Goal: Task Accomplishment & Management: Manage account settings

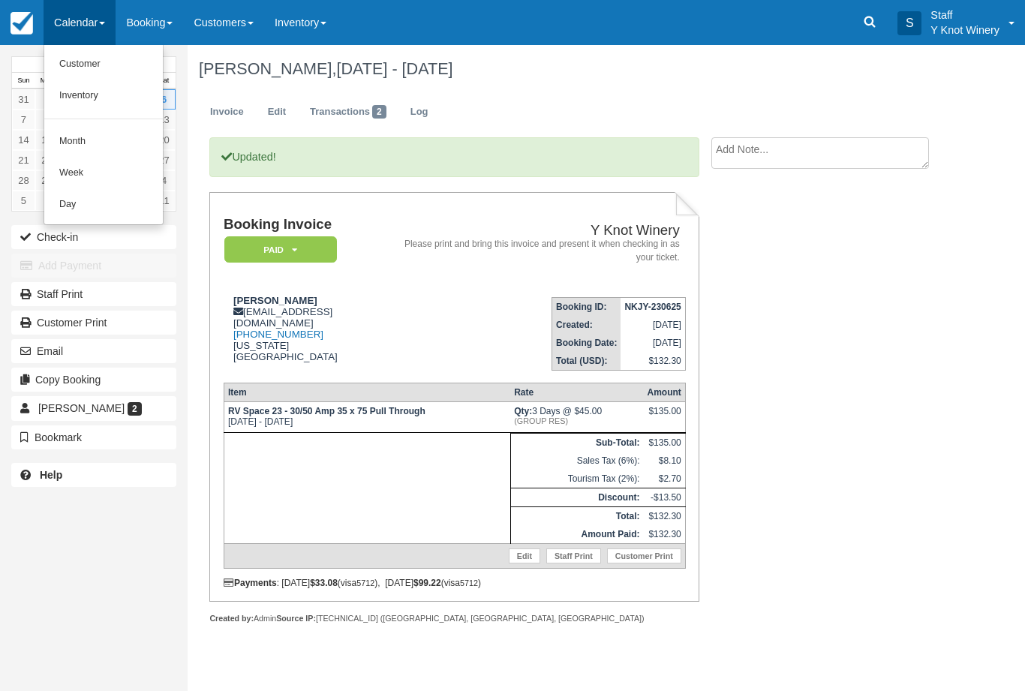
click at [120, 64] on link "Customer" at bounding box center [103, 65] width 119 height 32
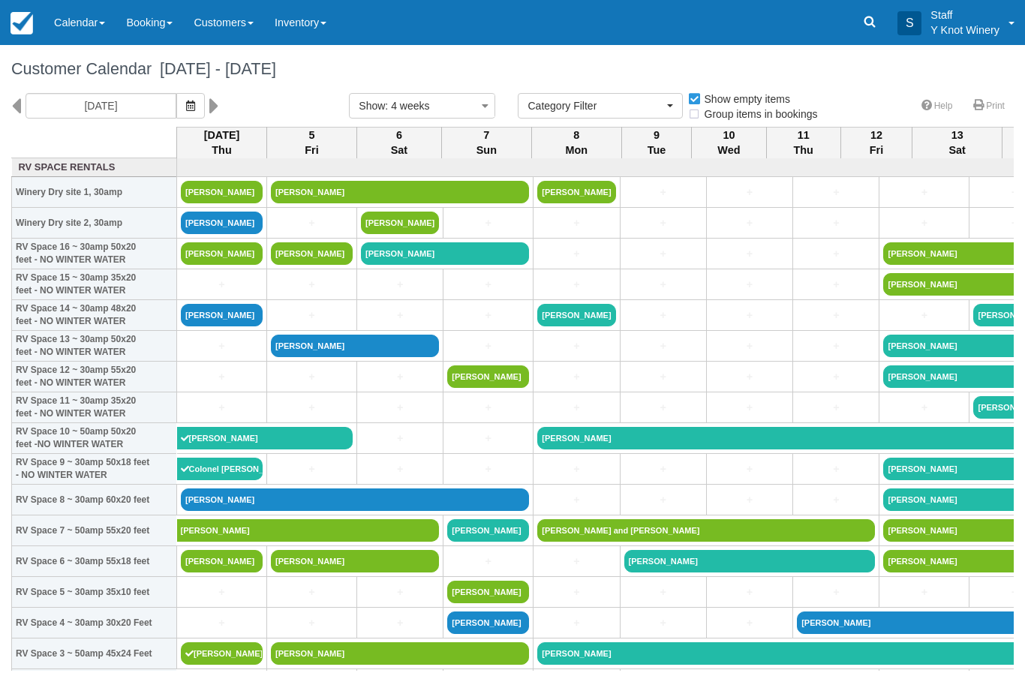
select select
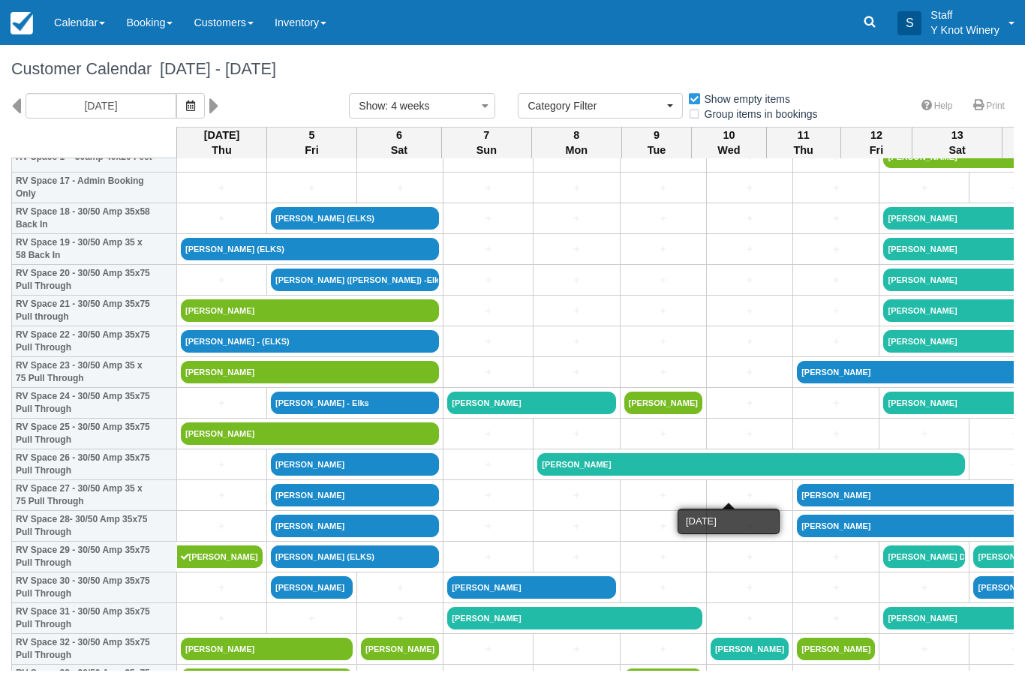
scroll to position [560, 0]
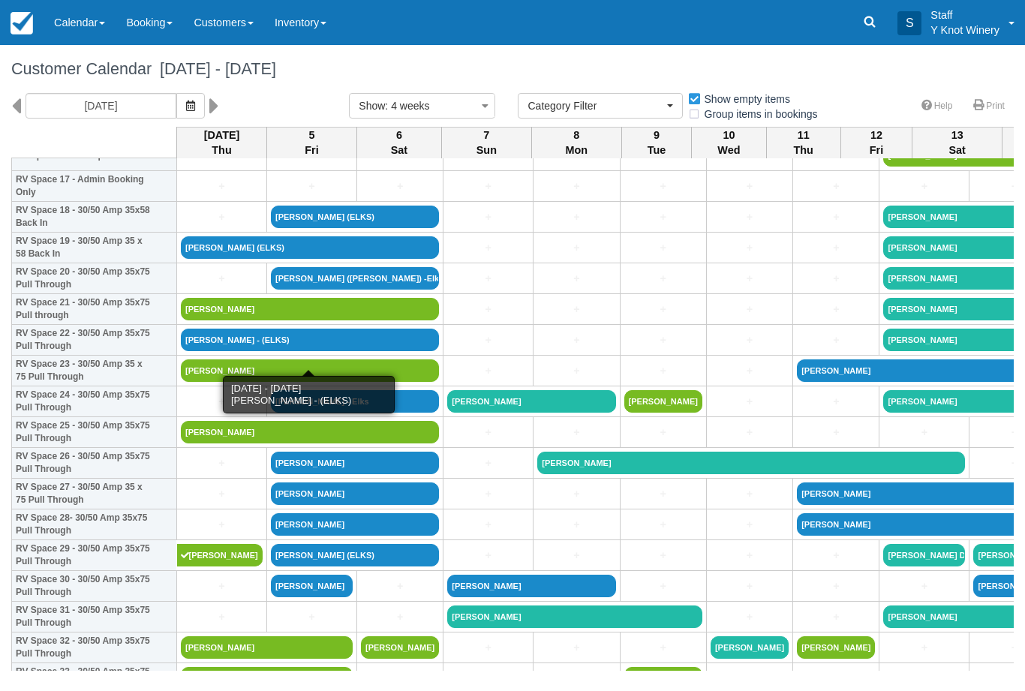
click at [300, 351] on link "Bill Best - (ELKS)" at bounding box center [310, 340] width 258 height 23
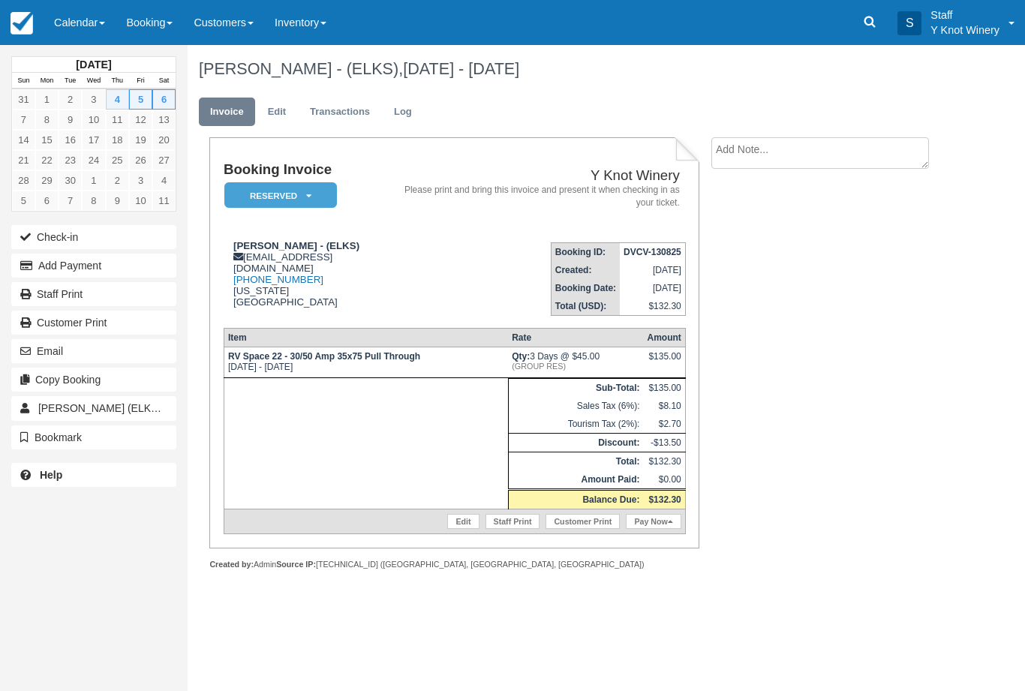
click at [90, 27] on link "Calendar" at bounding box center [80, 22] width 72 height 45
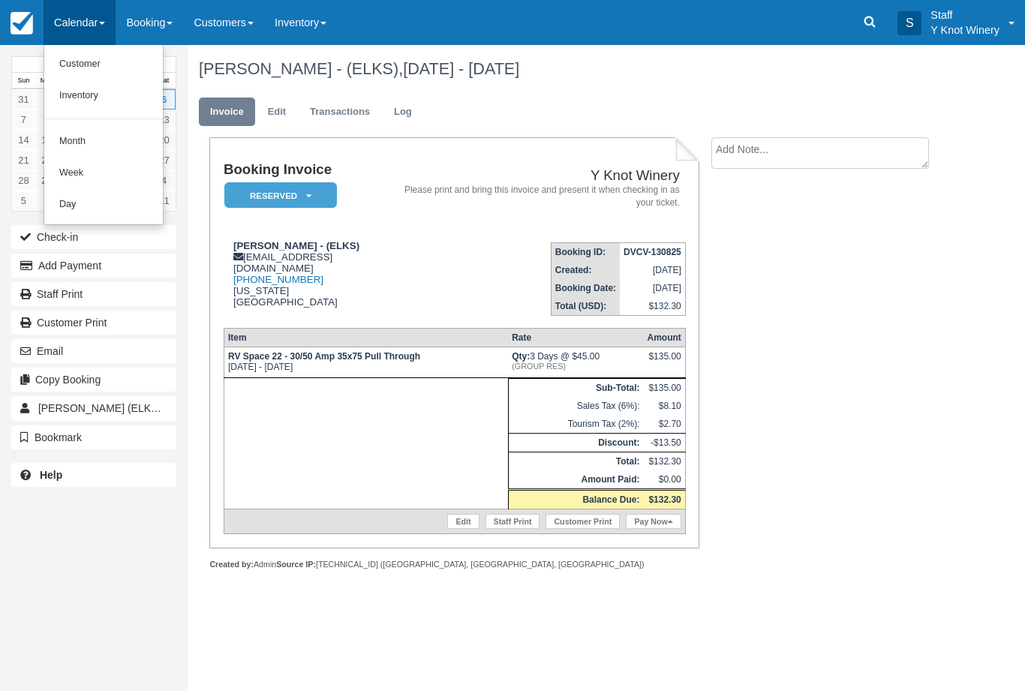
click at [72, 66] on link "Customer" at bounding box center [103, 65] width 119 height 32
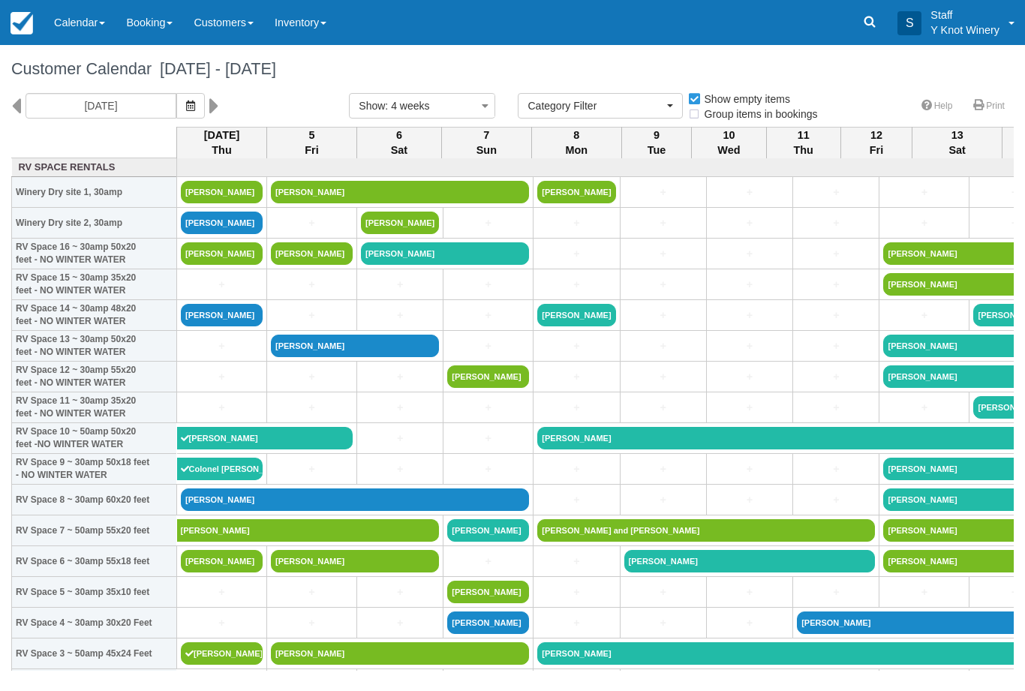
select select
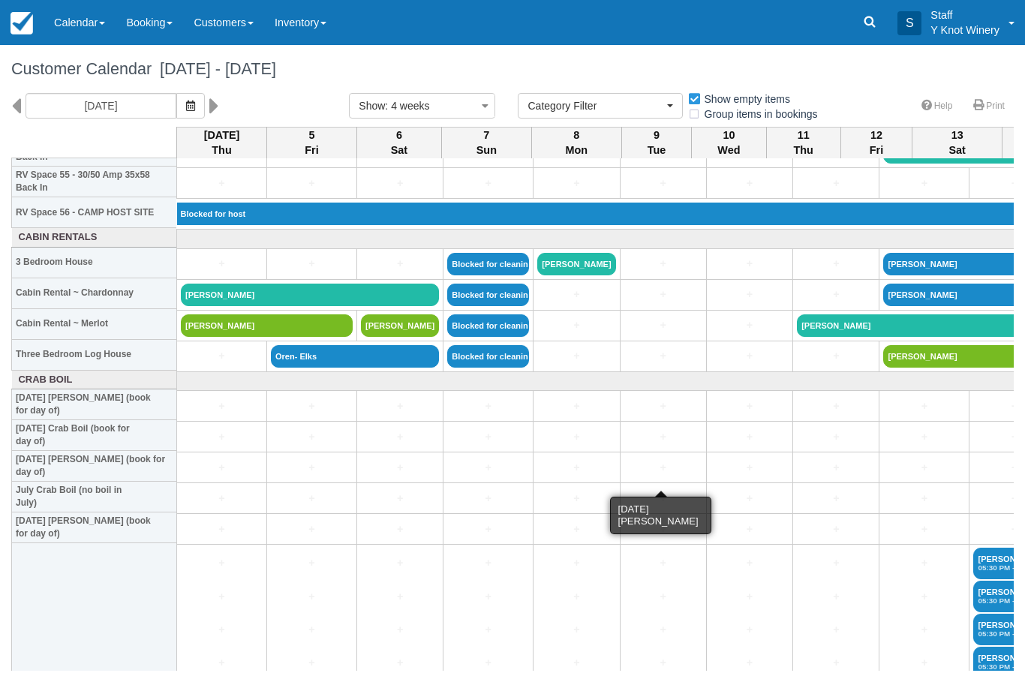
scroll to position [1736, 0]
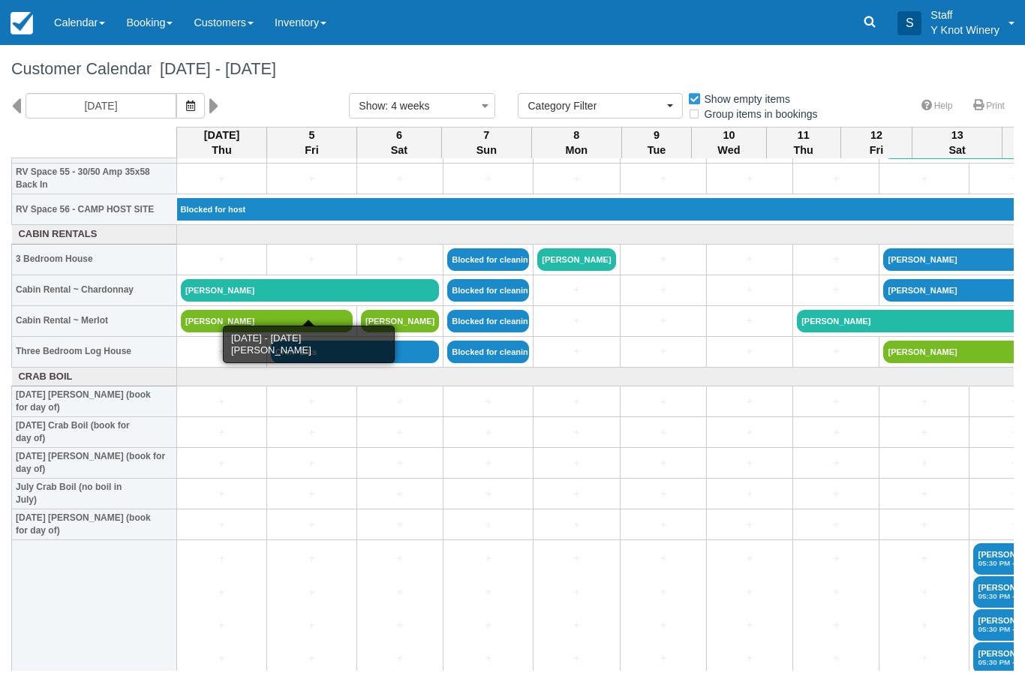
click at [393, 299] on link "Rick Morrill - Elks" at bounding box center [310, 290] width 258 height 23
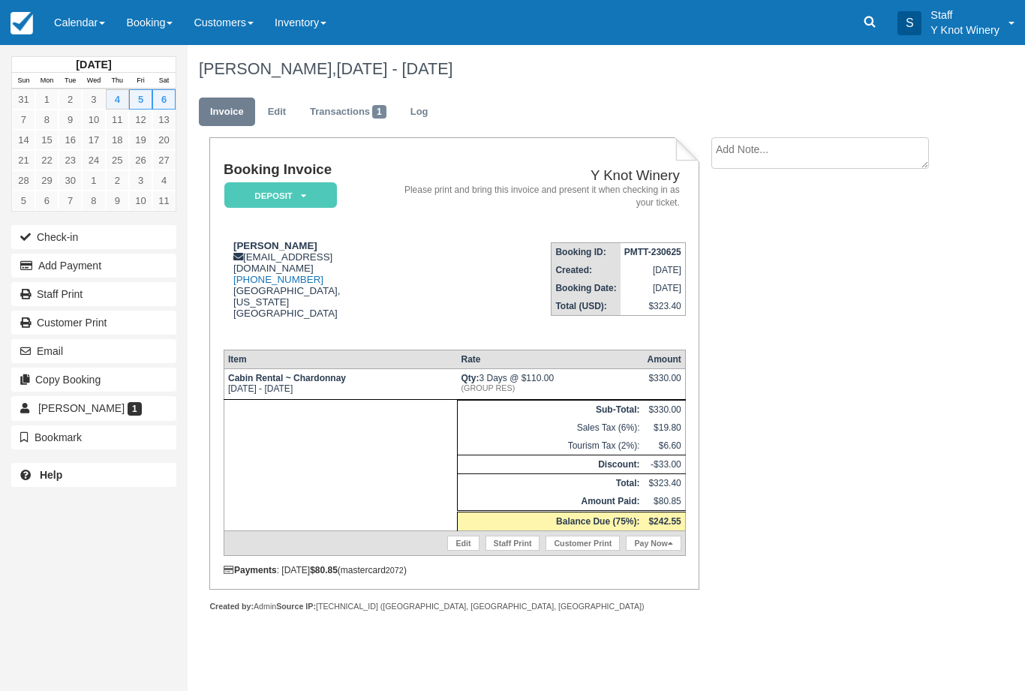
click at [38, 266] on button "Add Payment" at bounding box center [93, 266] width 165 height 24
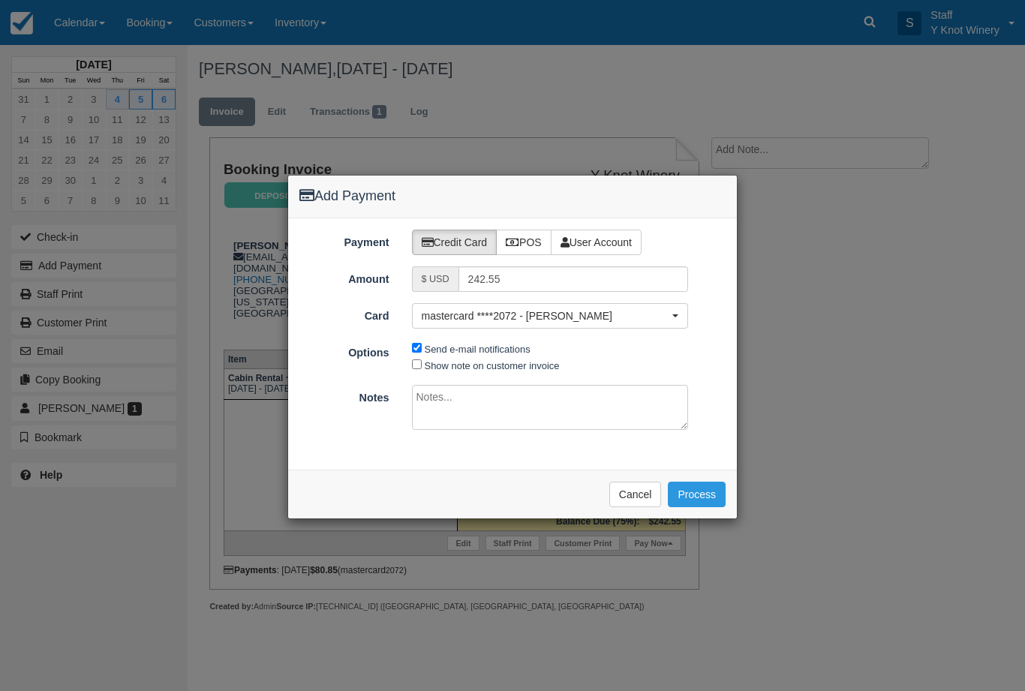
click at [686, 485] on button "Process" at bounding box center [697, 495] width 58 height 26
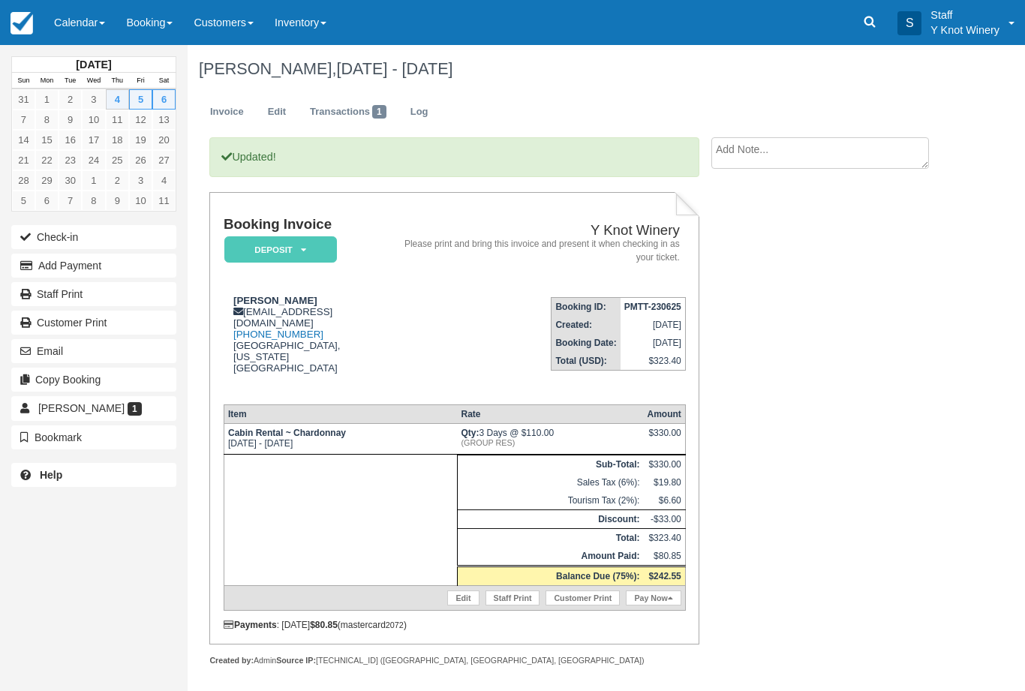
click at [92, 21] on link "Calendar" at bounding box center [80, 22] width 72 height 45
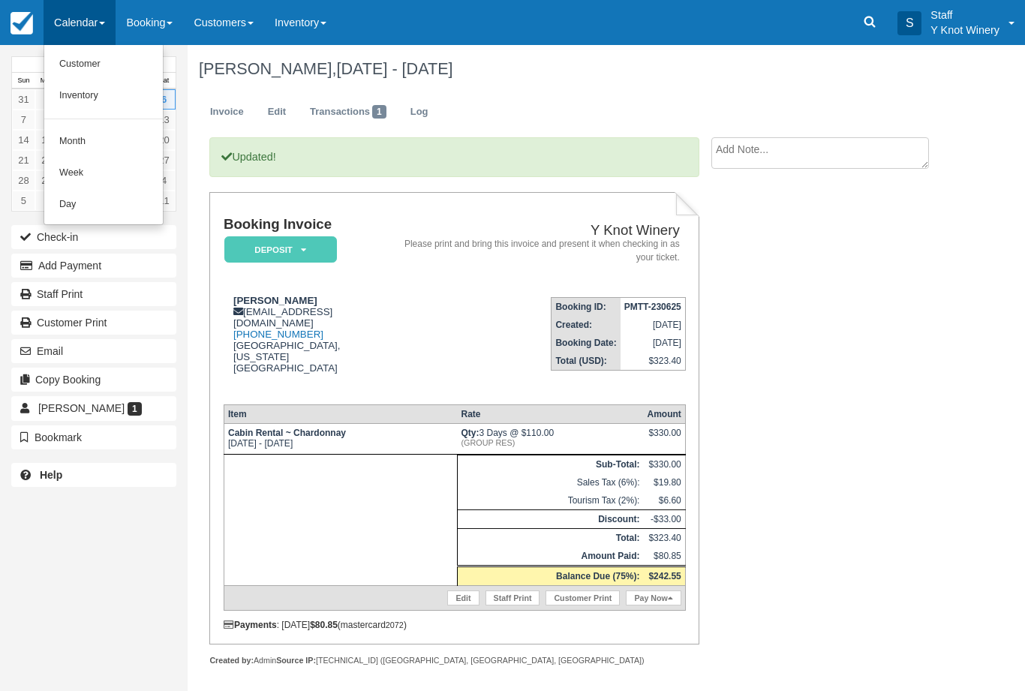
click at [80, 70] on link "Customer" at bounding box center [103, 65] width 119 height 32
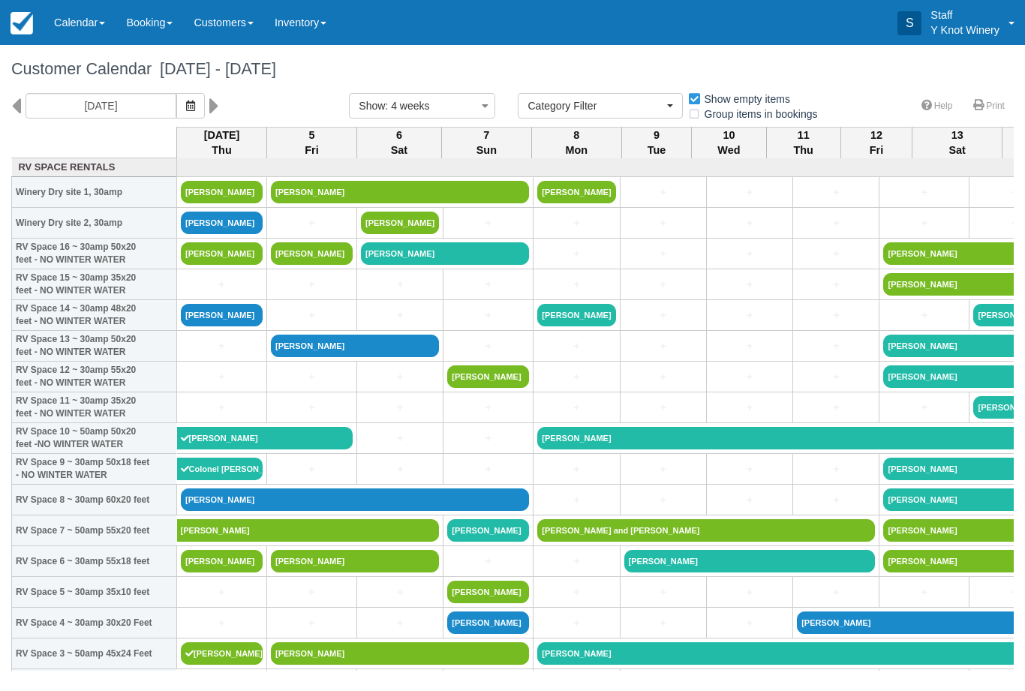
select select
click at [242, 234] on link "[PERSON_NAME]" at bounding box center [222, 223] width 82 height 23
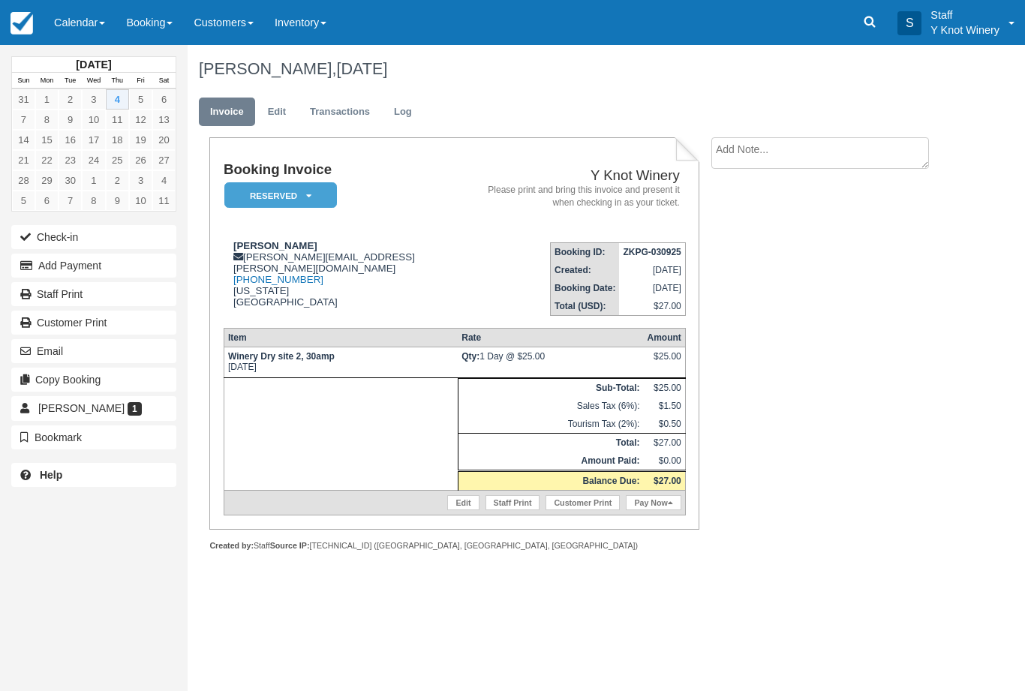
click at [164, 264] on button "Add Payment" at bounding box center [93, 266] width 165 height 24
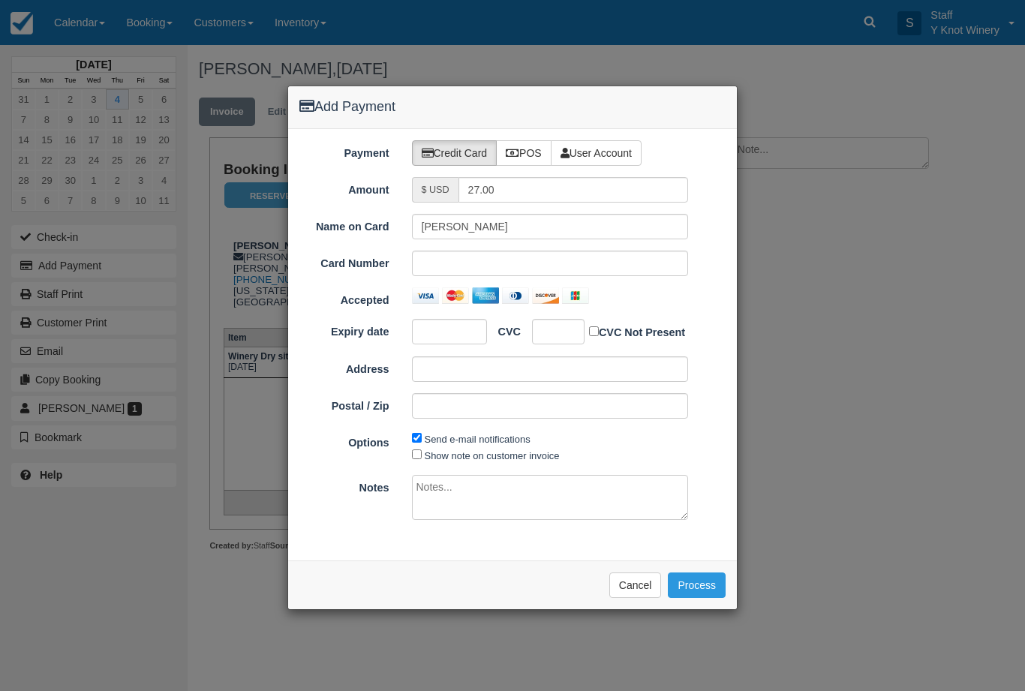
click at [527, 155] on label "POS" at bounding box center [524, 153] width 56 height 26
radio input "true"
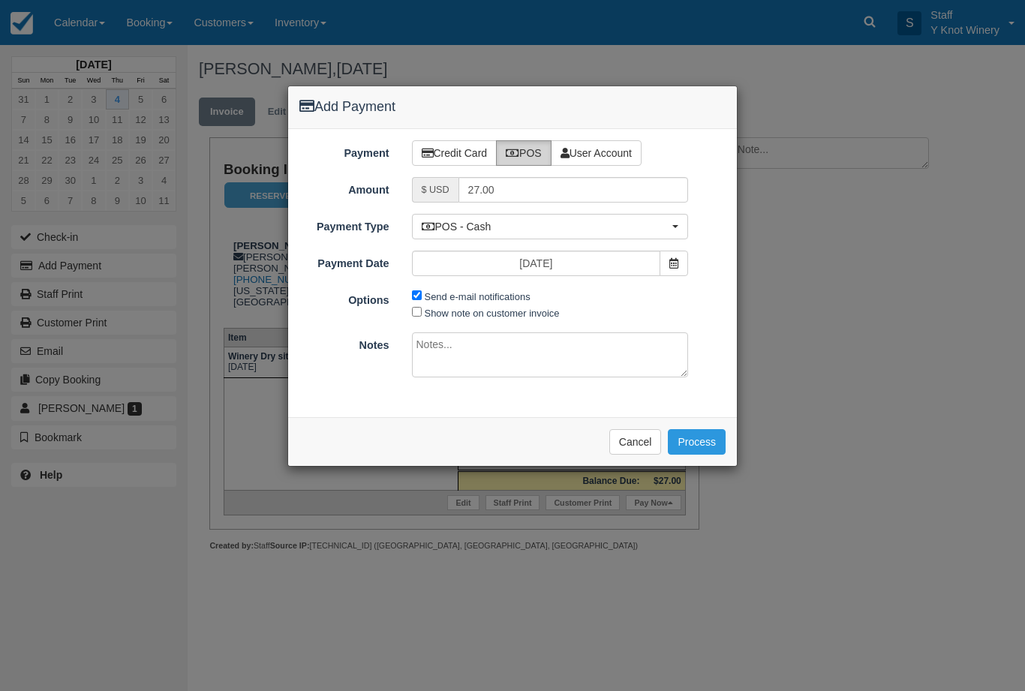
click at [533, 142] on label "POS" at bounding box center [524, 153] width 56 height 26
click at [702, 449] on button "Process" at bounding box center [697, 442] width 58 height 26
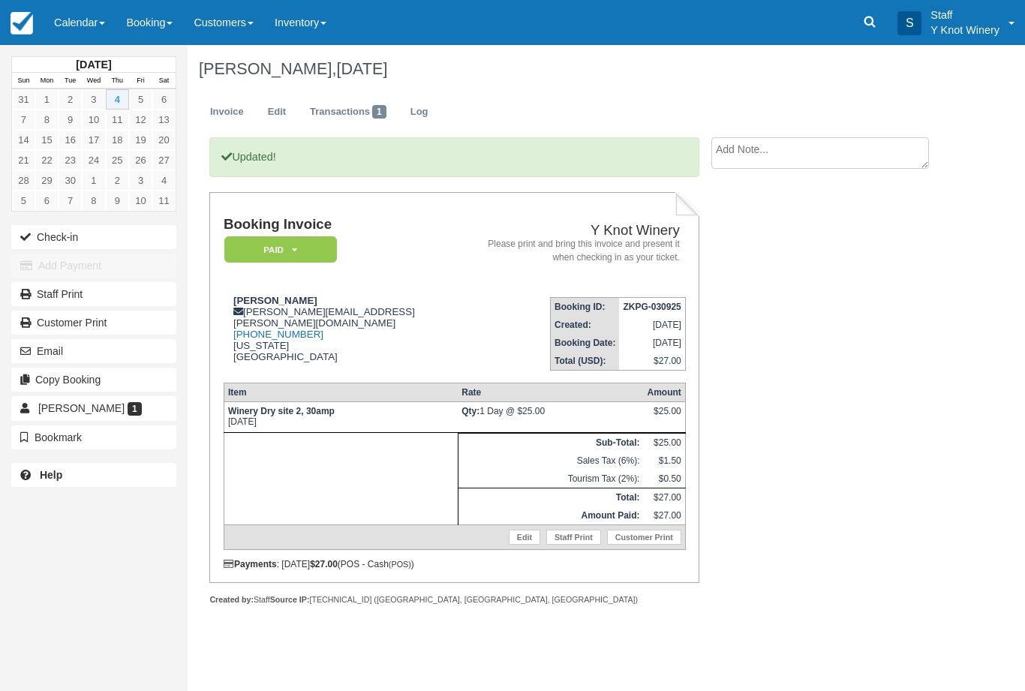
click at [89, 23] on link "Calendar" at bounding box center [80, 22] width 72 height 45
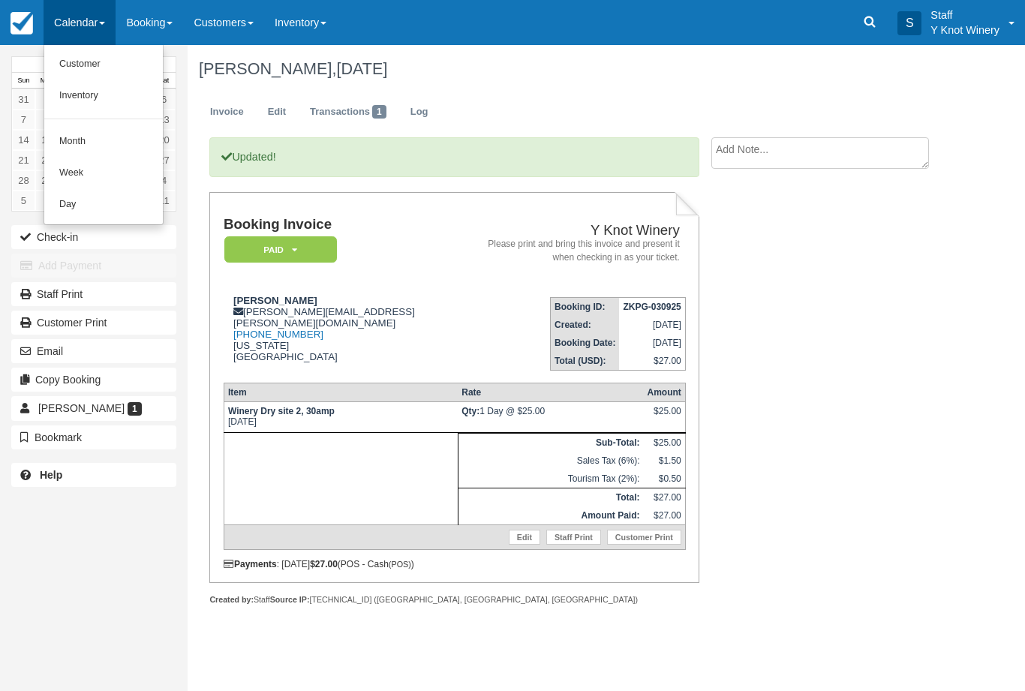
click at [101, 65] on link "Customer" at bounding box center [103, 65] width 119 height 32
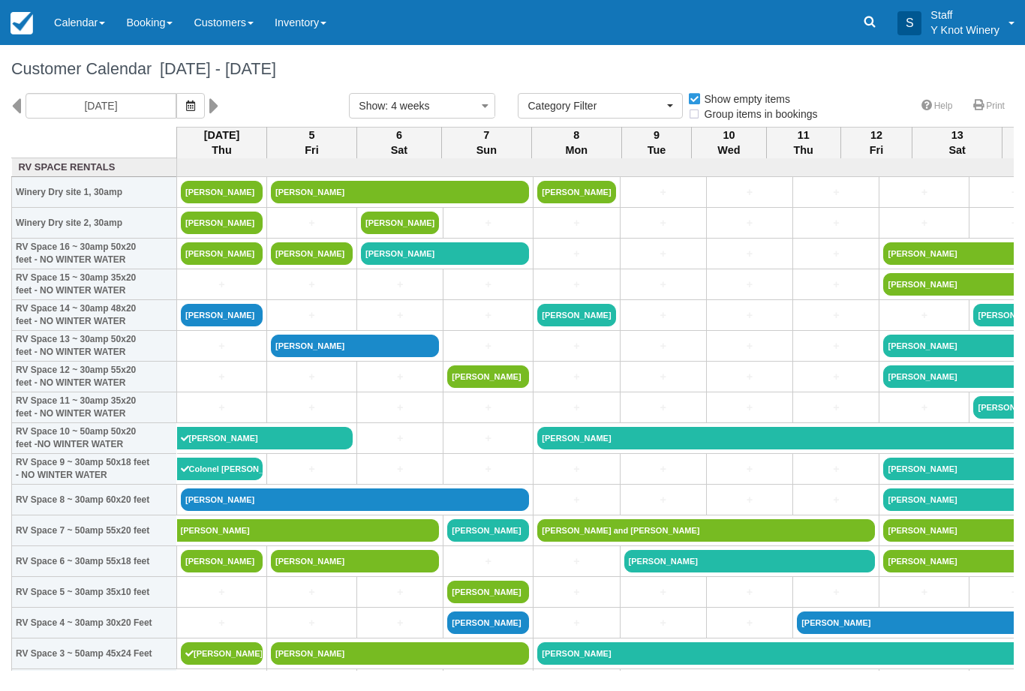
select select
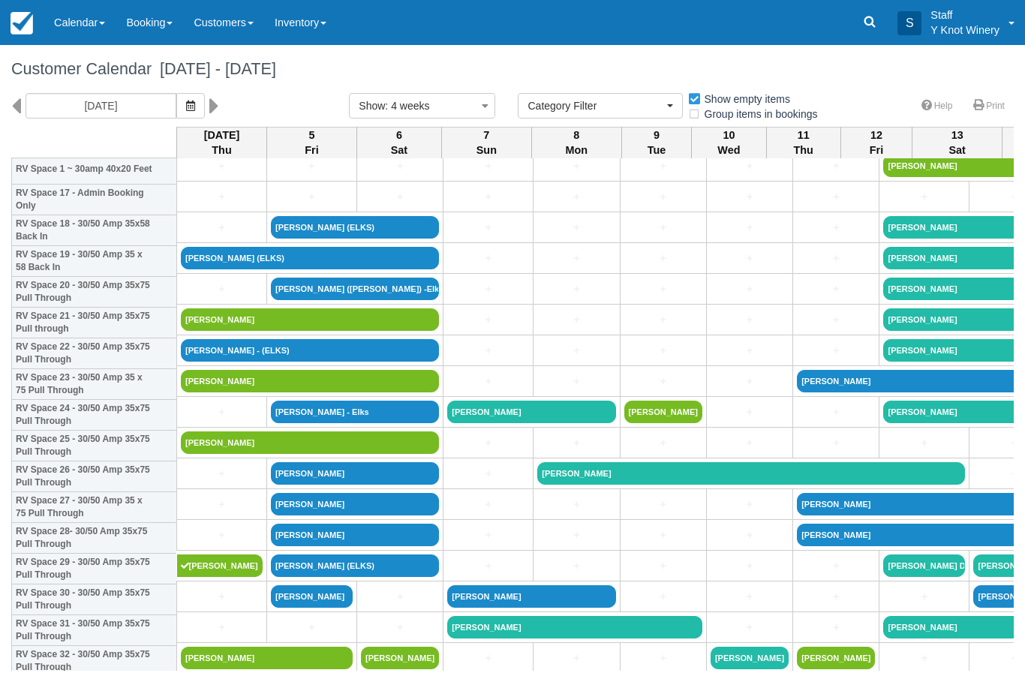
scroll to position [544, 0]
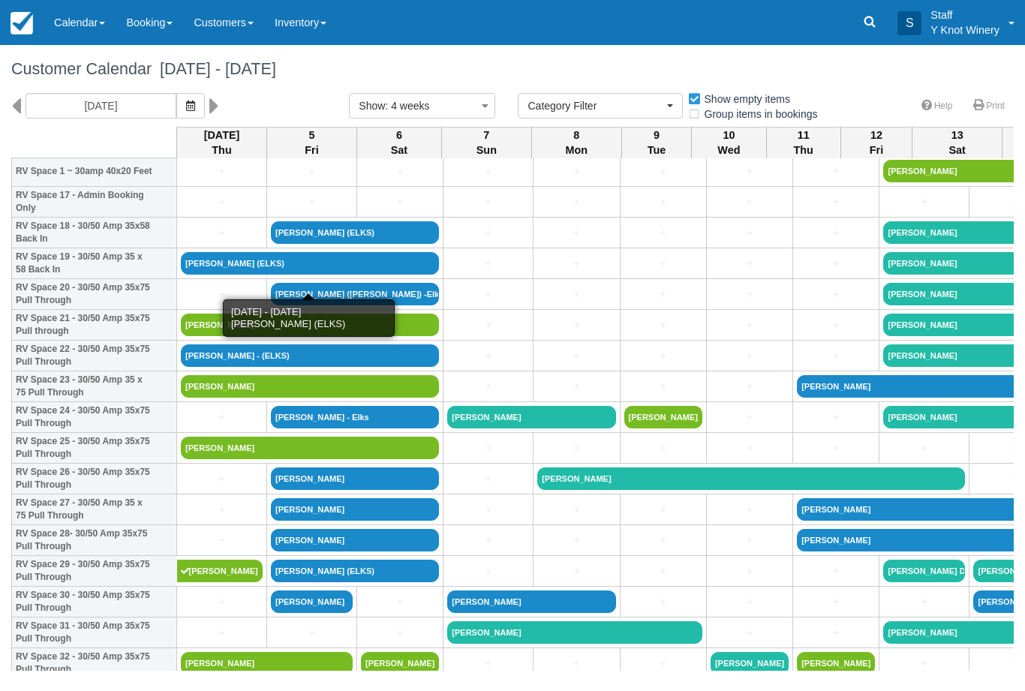
click at [371, 275] on link "[PERSON_NAME] (ELKS)" at bounding box center [310, 263] width 258 height 23
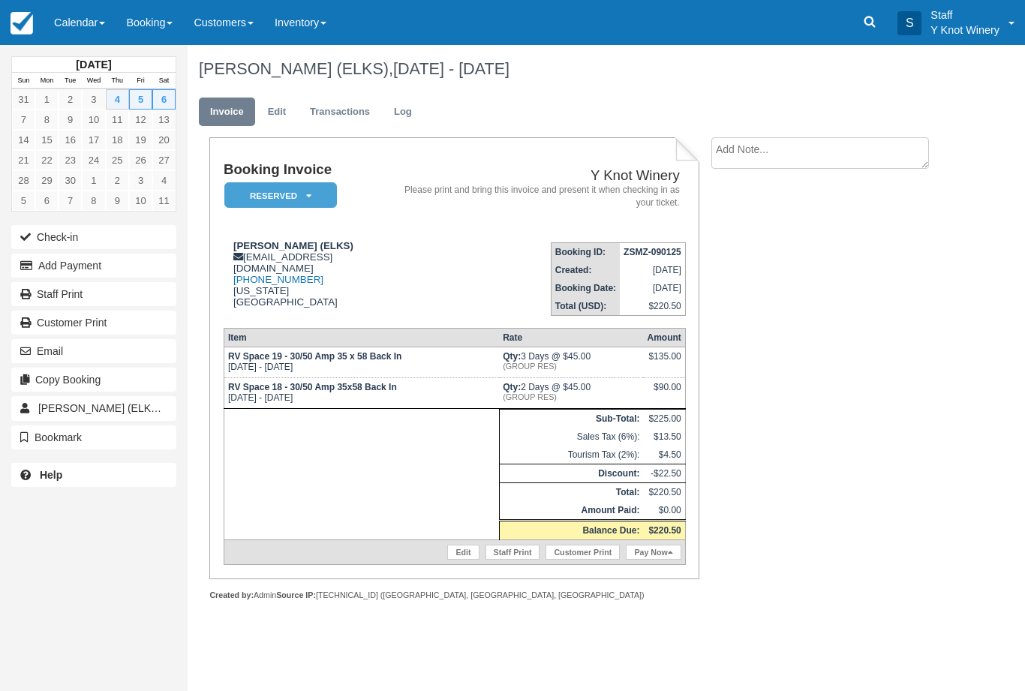
click at [95, 5] on link "Calendar" at bounding box center [80, 22] width 72 height 45
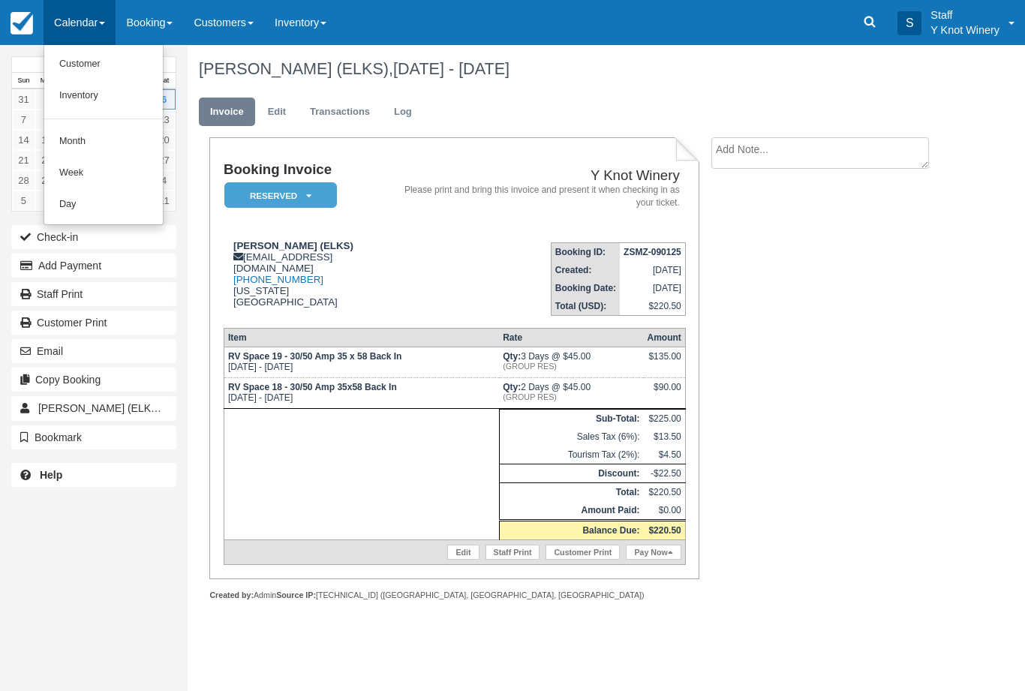
click at [167, 10] on div at bounding box center [512, 345] width 1025 height 691
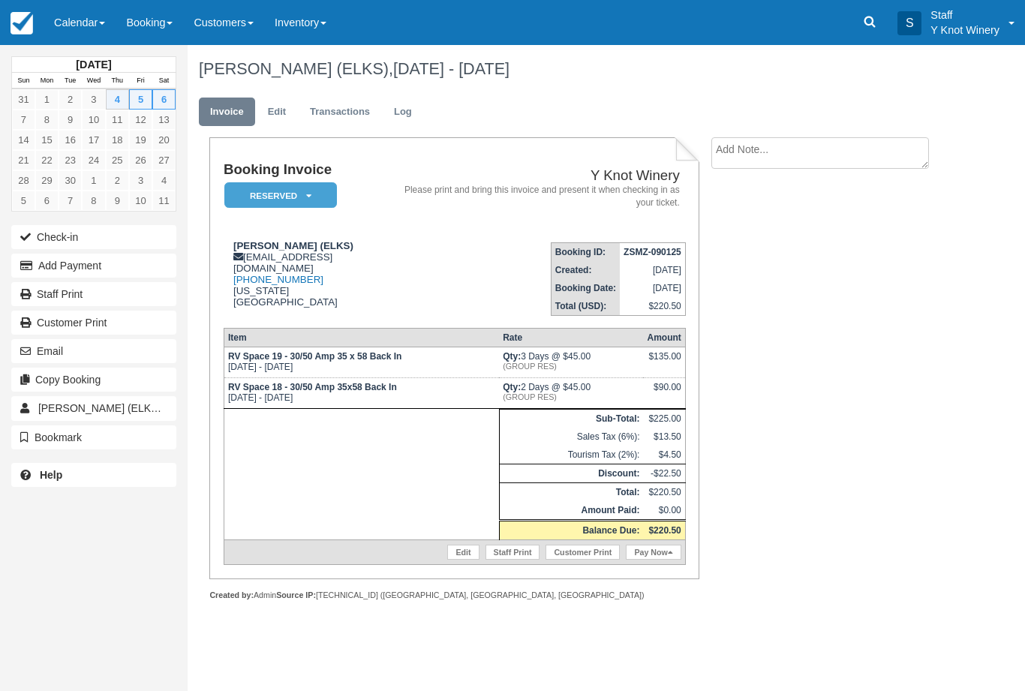
click at [95, 29] on link "Calendar" at bounding box center [80, 22] width 72 height 45
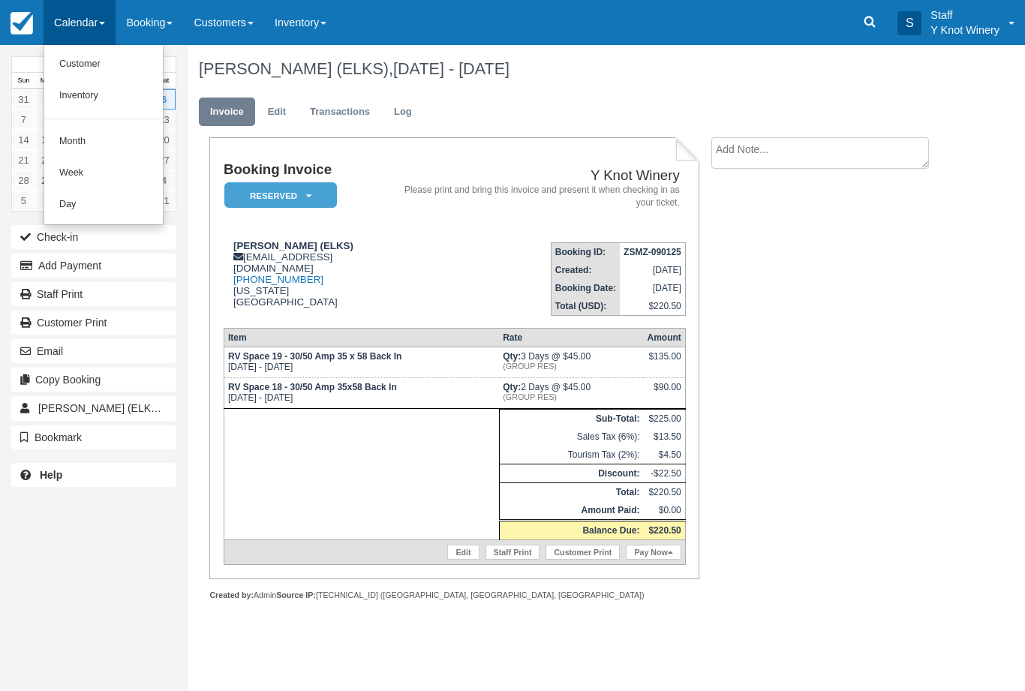
click at [108, 56] on link "Customer" at bounding box center [103, 65] width 119 height 32
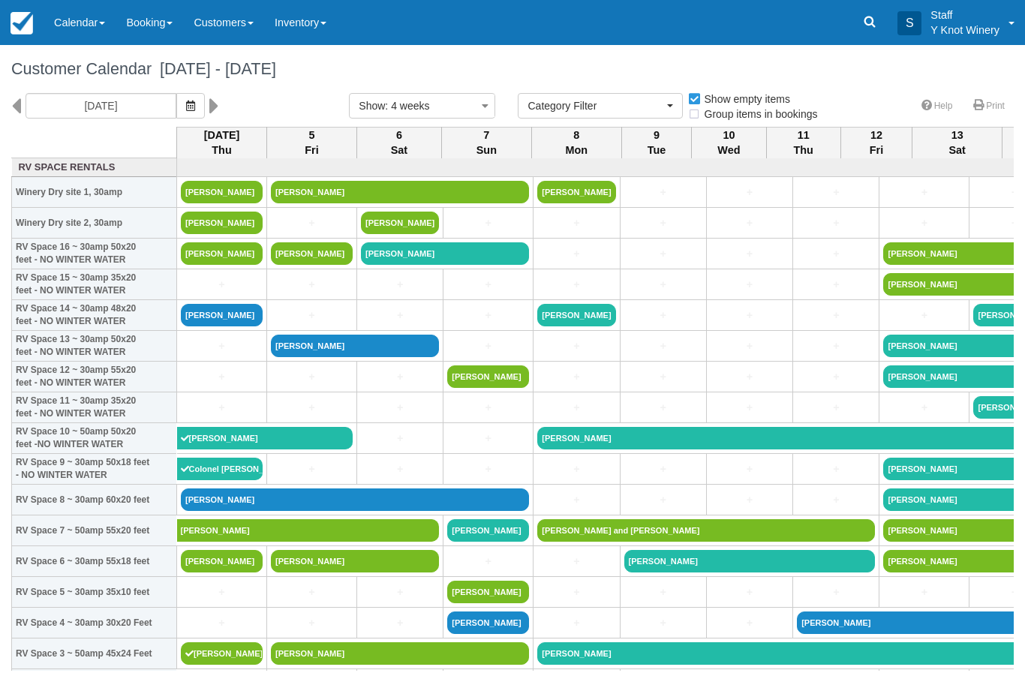
select select
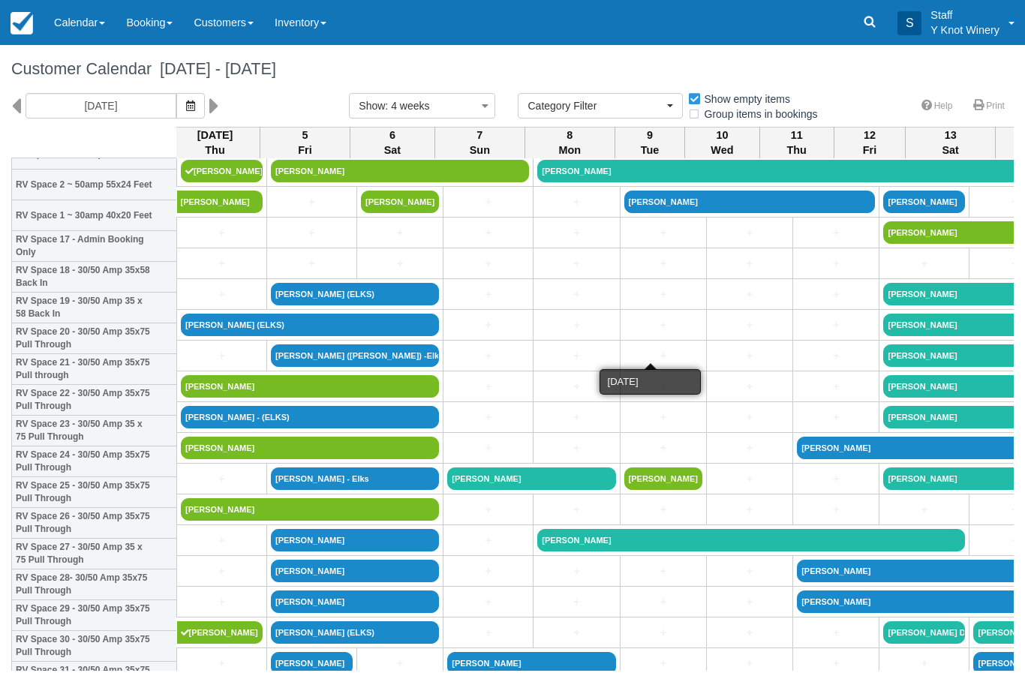
scroll to position [499, 8]
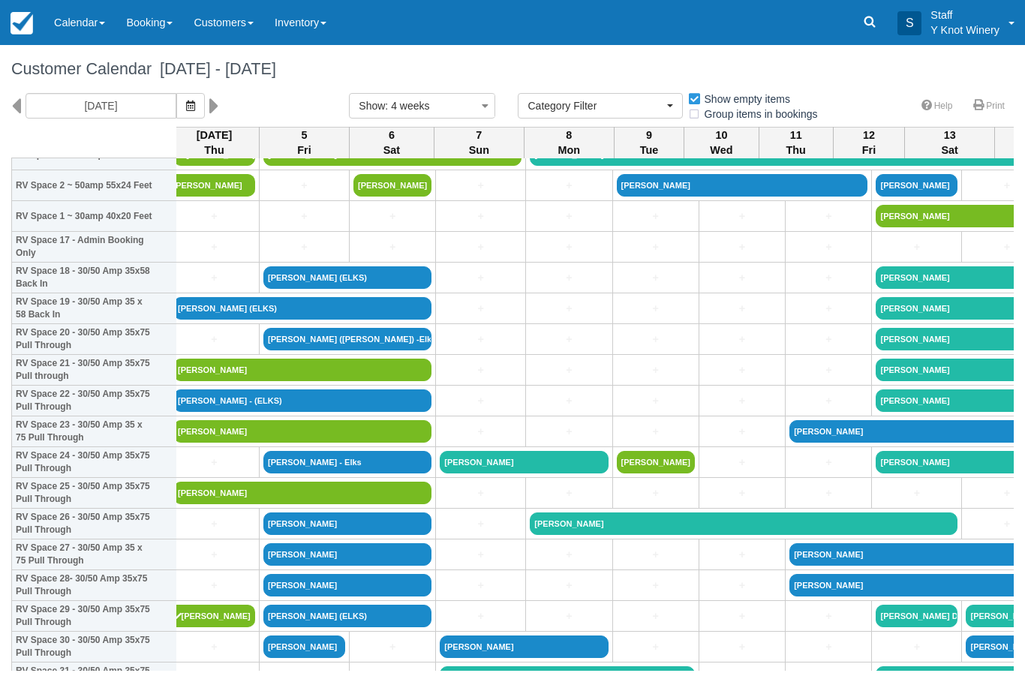
click at [335, 412] on link "[PERSON_NAME] - (ELKS)" at bounding box center [302, 400] width 258 height 23
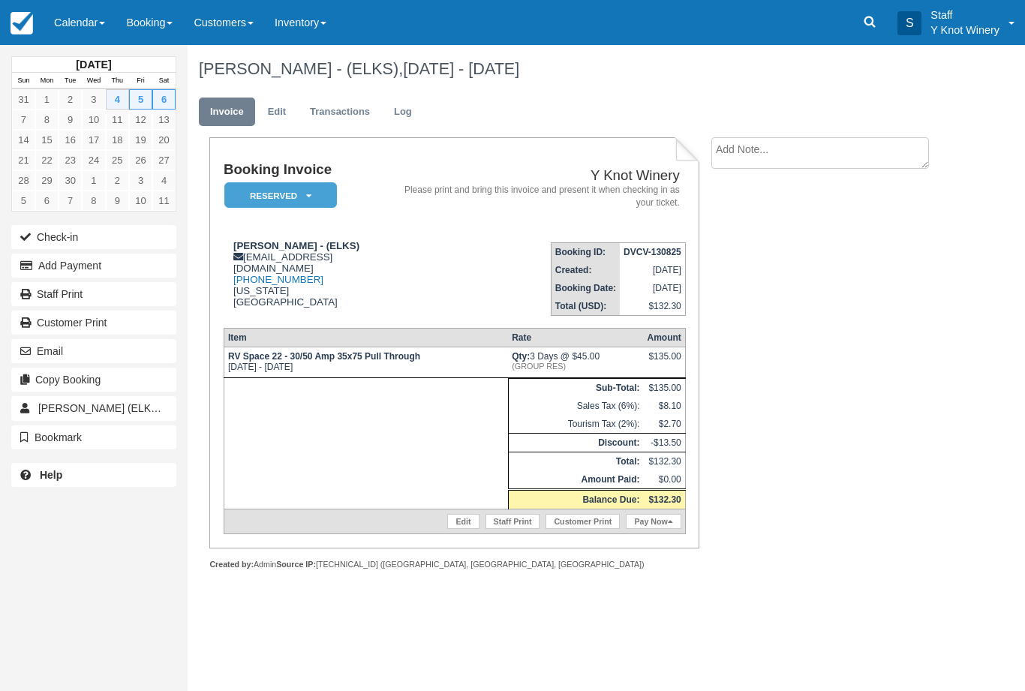
click at [146, 271] on button "Add Payment" at bounding box center [93, 266] width 165 height 24
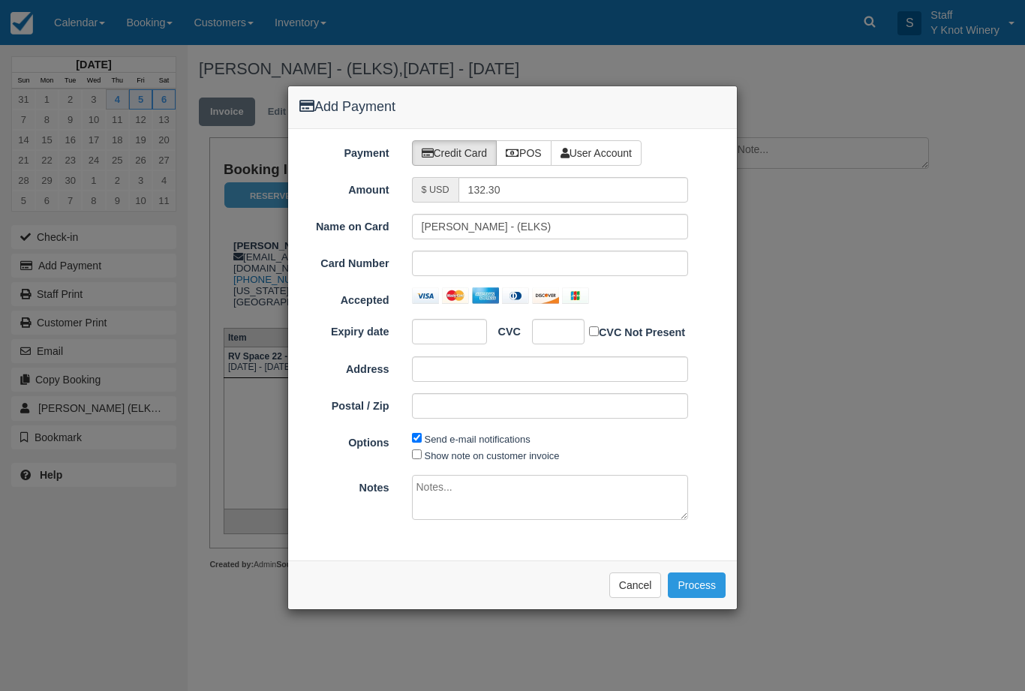
click at [529, 146] on label "POS" at bounding box center [524, 153] width 56 height 26
radio input "true"
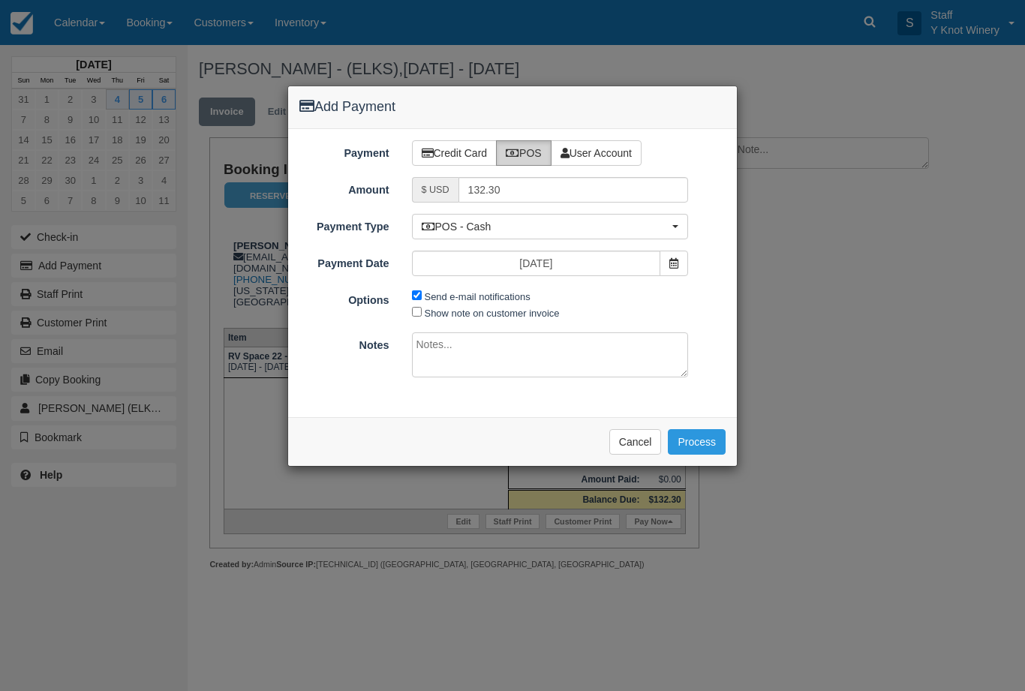
click at [705, 446] on button "Process" at bounding box center [697, 442] width 58 height 26
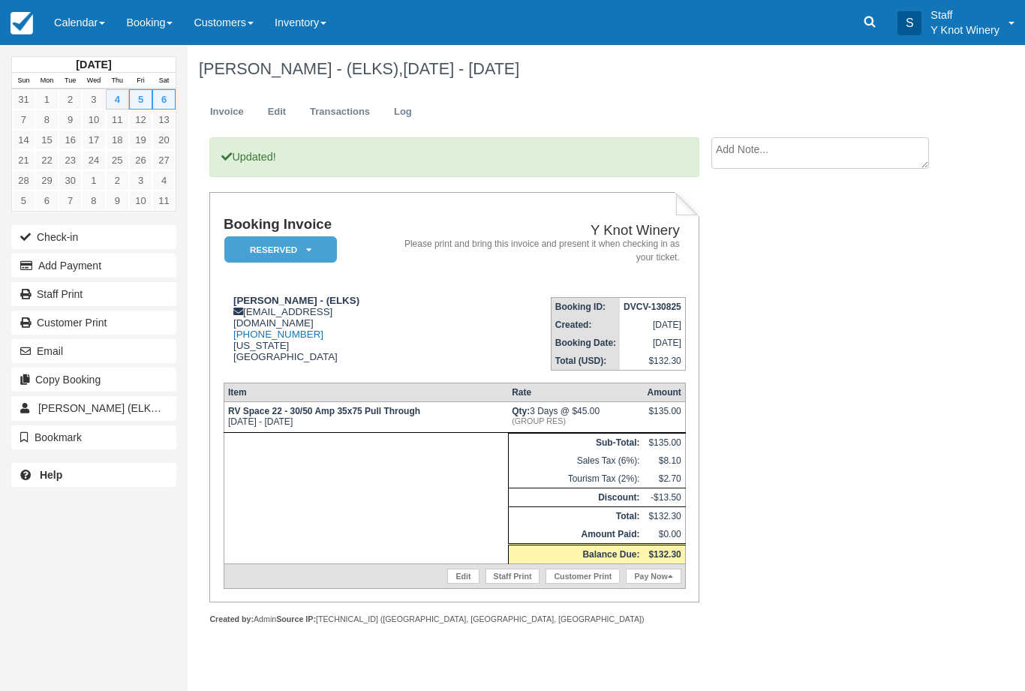
click at [101, 13] on link "Calendar" at bounding box center [80, 22] width 72 height 45
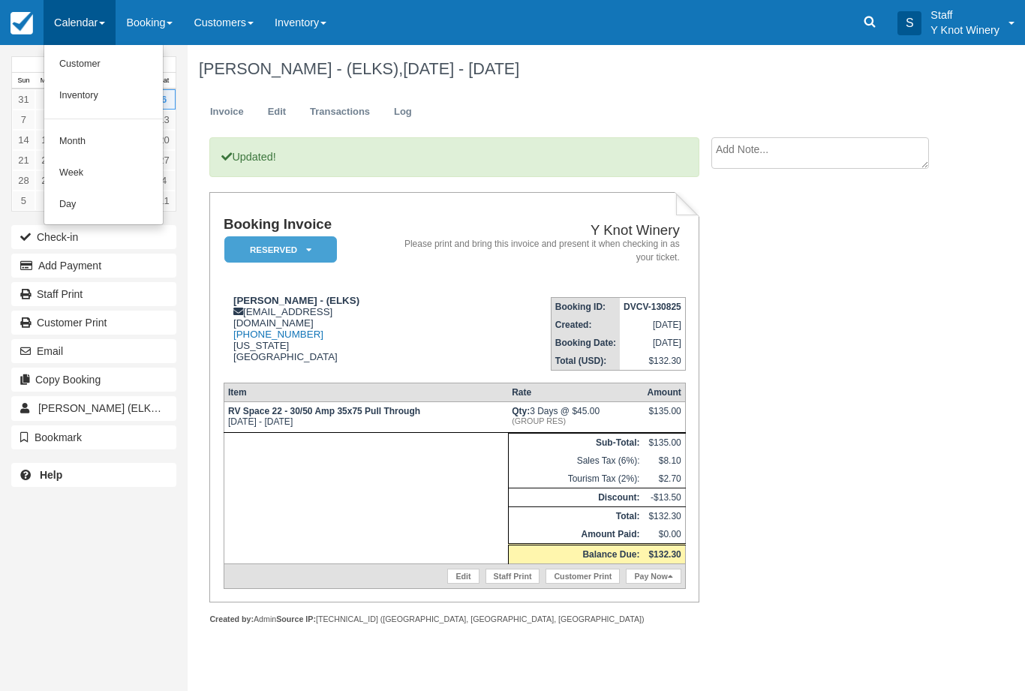
click at [117, 51] on link "Customer" at bounding box center [103, 65] width 119 height 32
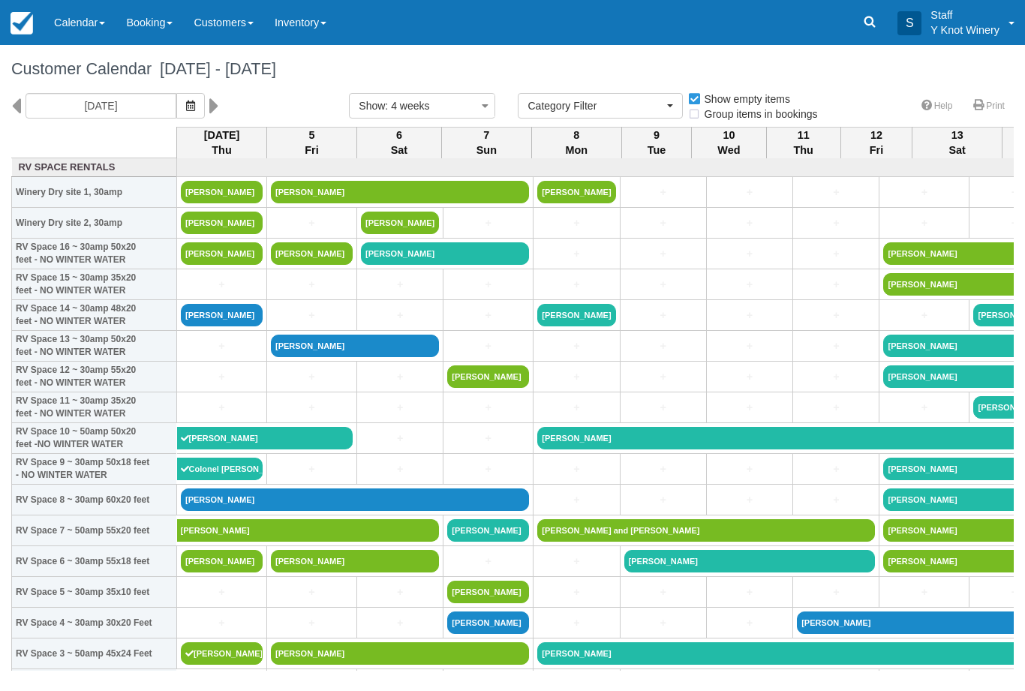
select select
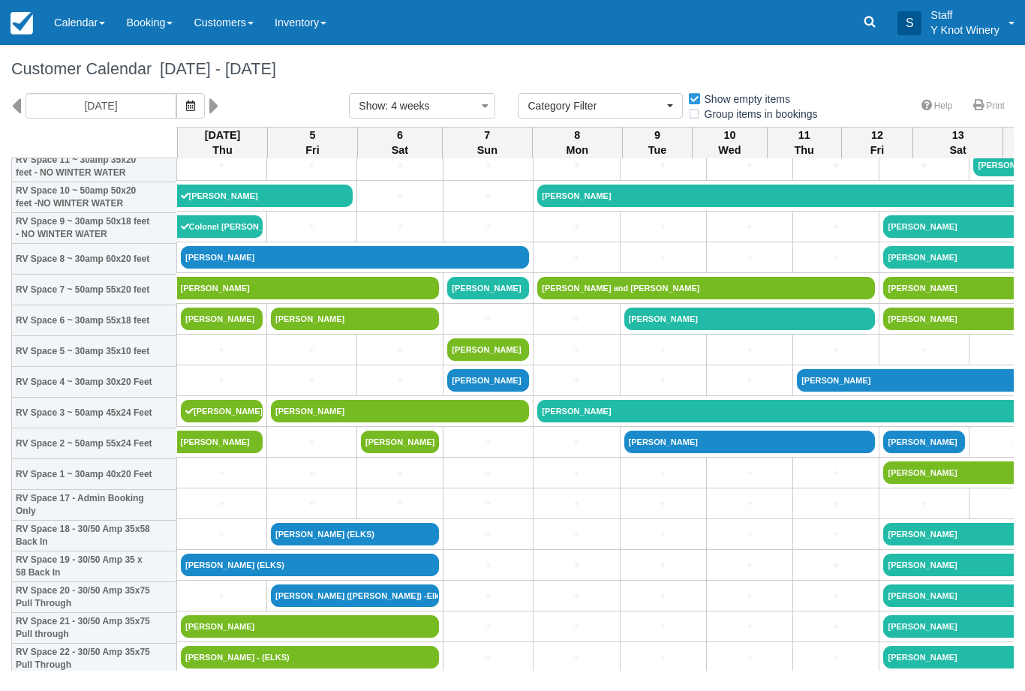
scroll to position [239, 0]
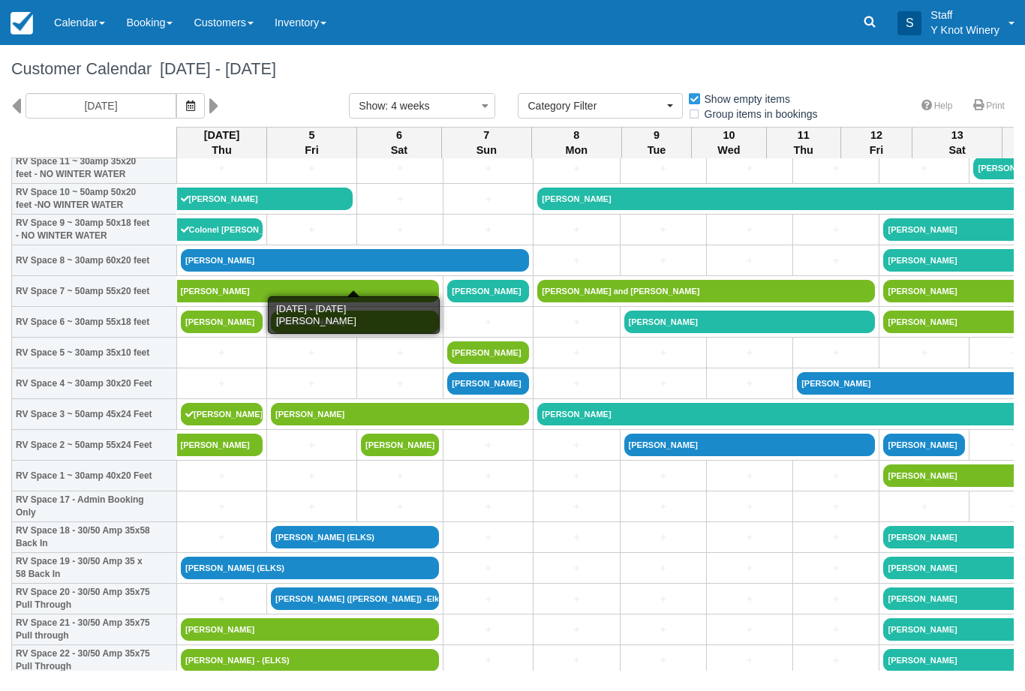
click at [216, 272] on link "Pam murry" at bounding box center [355, 260] width 348 height 23
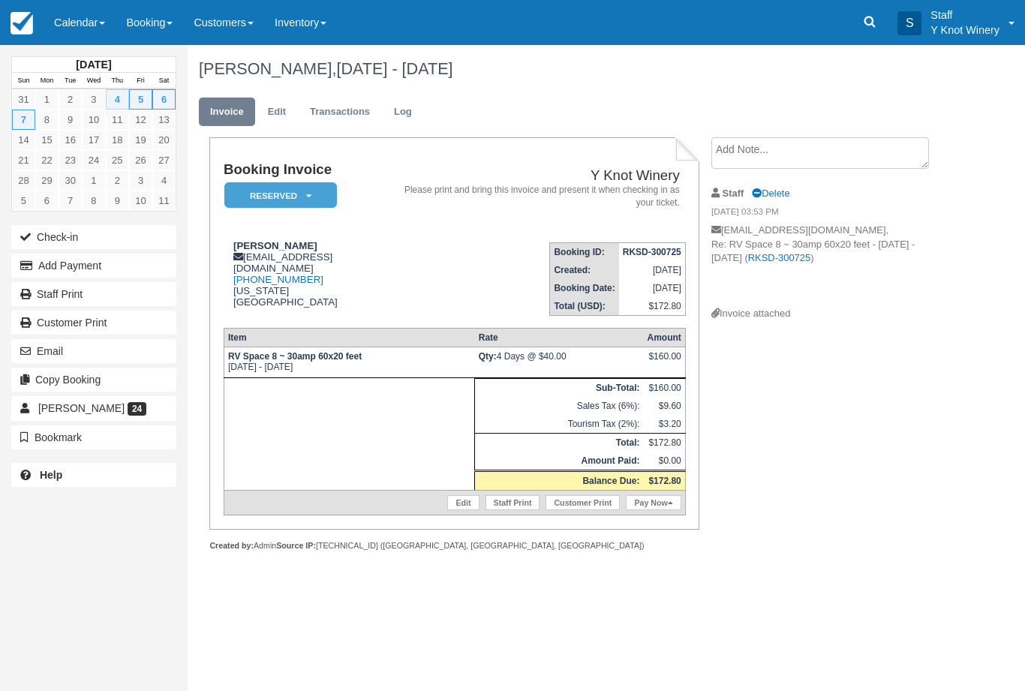
click at [166, 265] on button "Add Payment" at bounding box center [93, 266] width 165 height 24
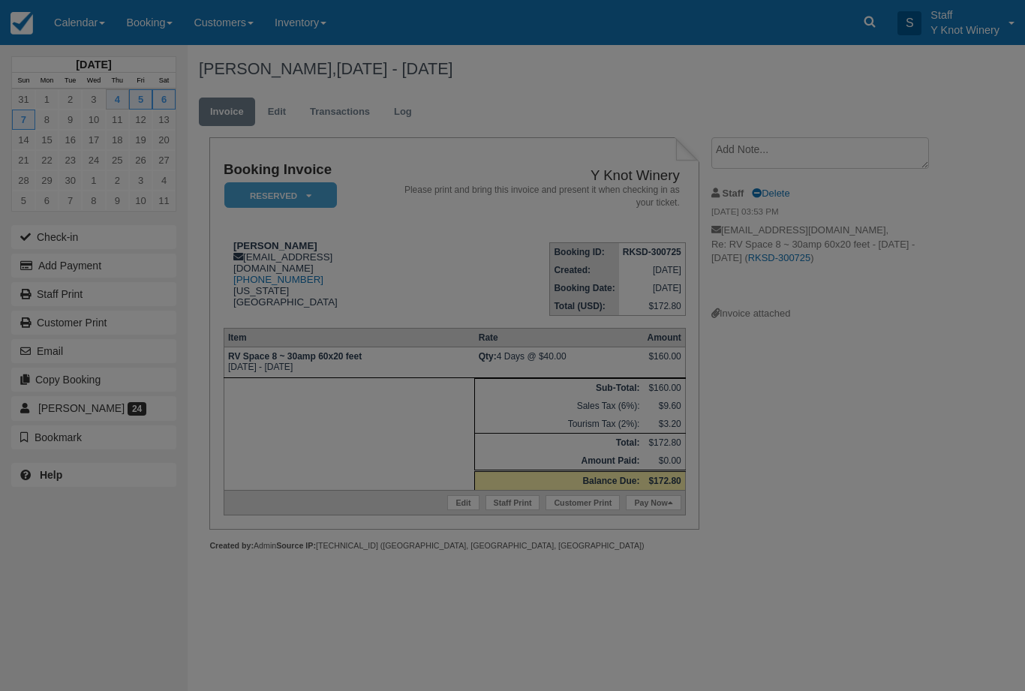
type input "[DATE]"
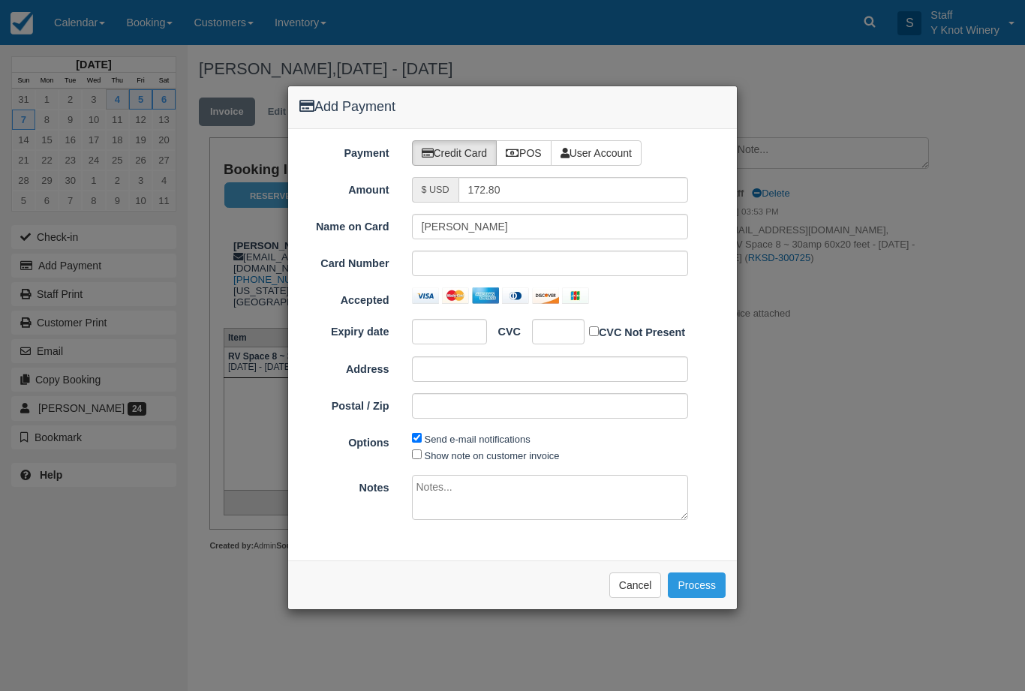
click at [529, 149] on label "POS" at bounding box center [524, 153] width 56 height 26
radio input "true"
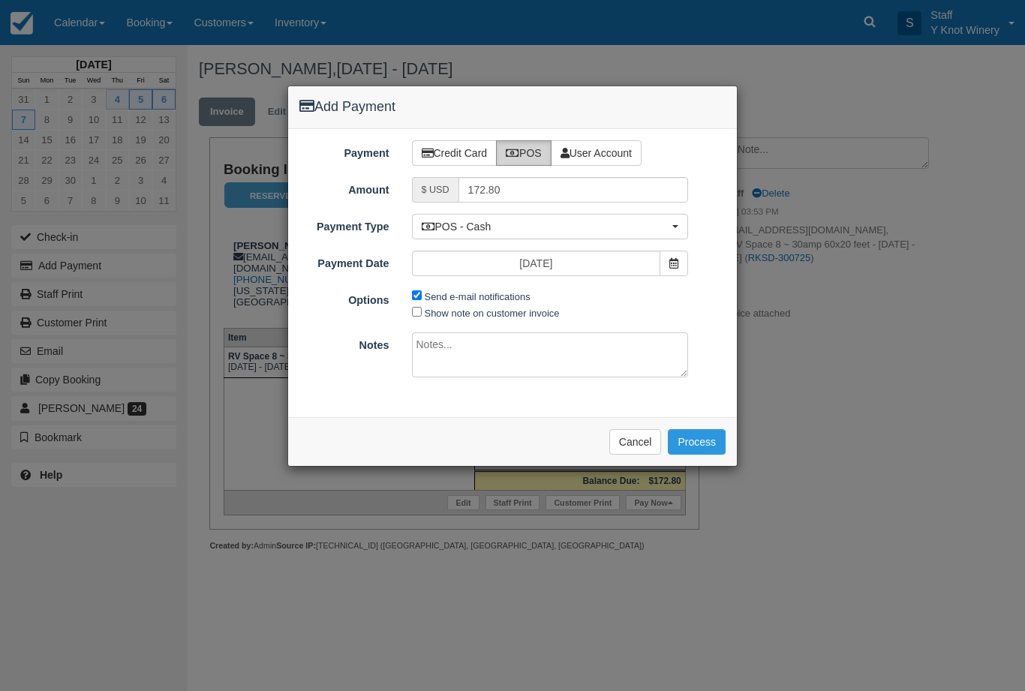
click at [702, 443] on button "Process" at bounding box center [697, 442] width 58 height 26
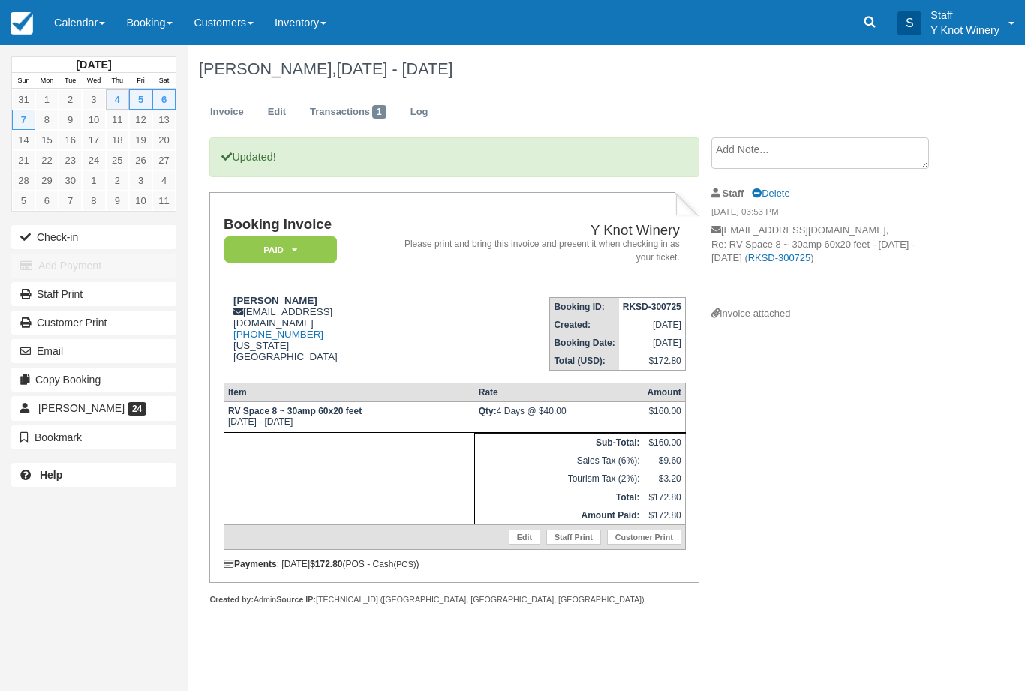
click at [105, 23] on span at bounding box center [102, 23] width 6 height 3
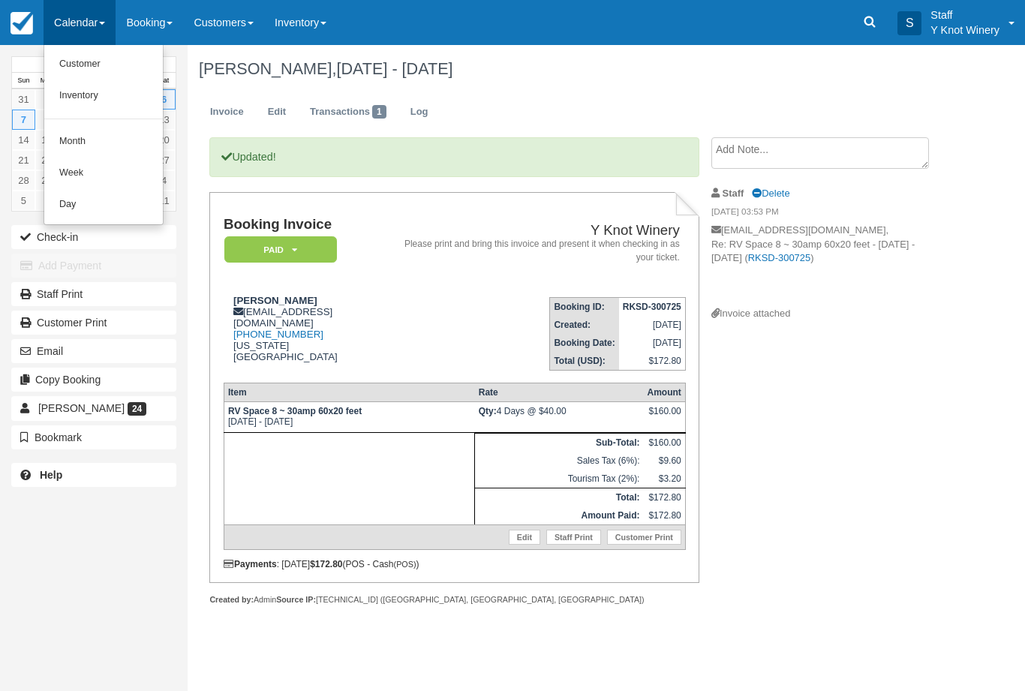
click at [98, 62] on link "Customer" at bounding box center [103, 65] width 119 height 32
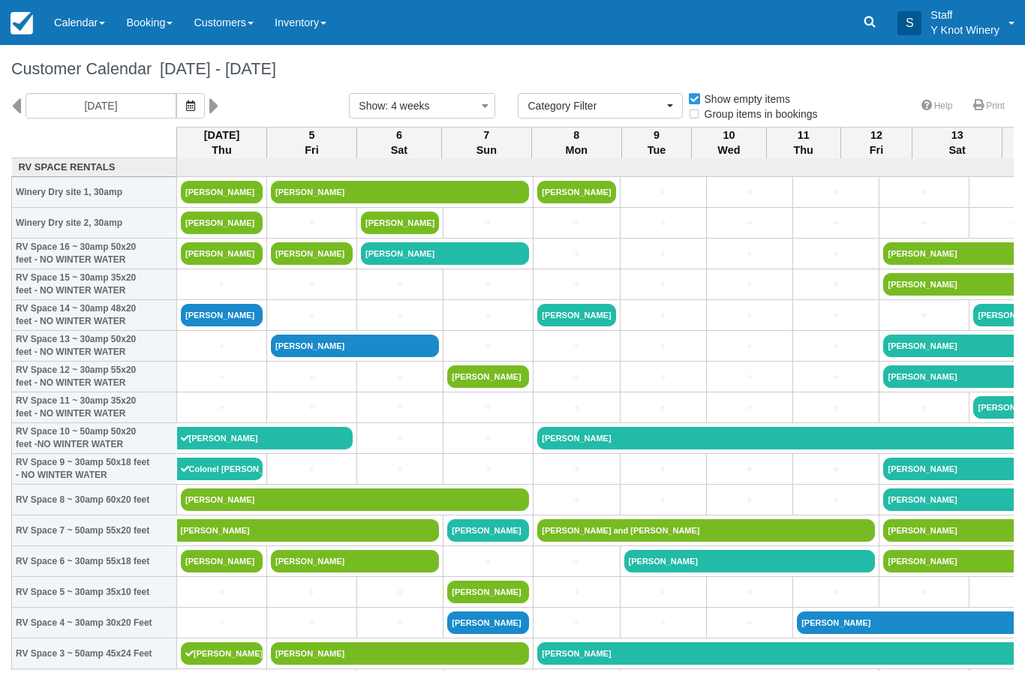
select select
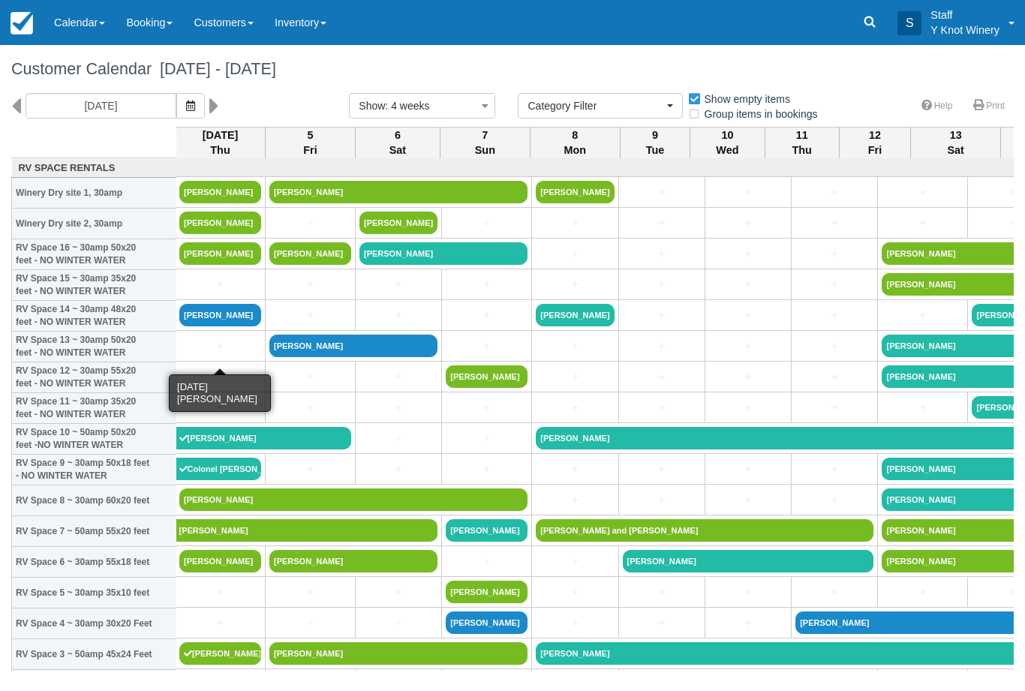
scroll to position [0, 2]
click at [203, 265] on link "[PERSON_NAME]" at bounding box center [220, 253] width 82 height 23
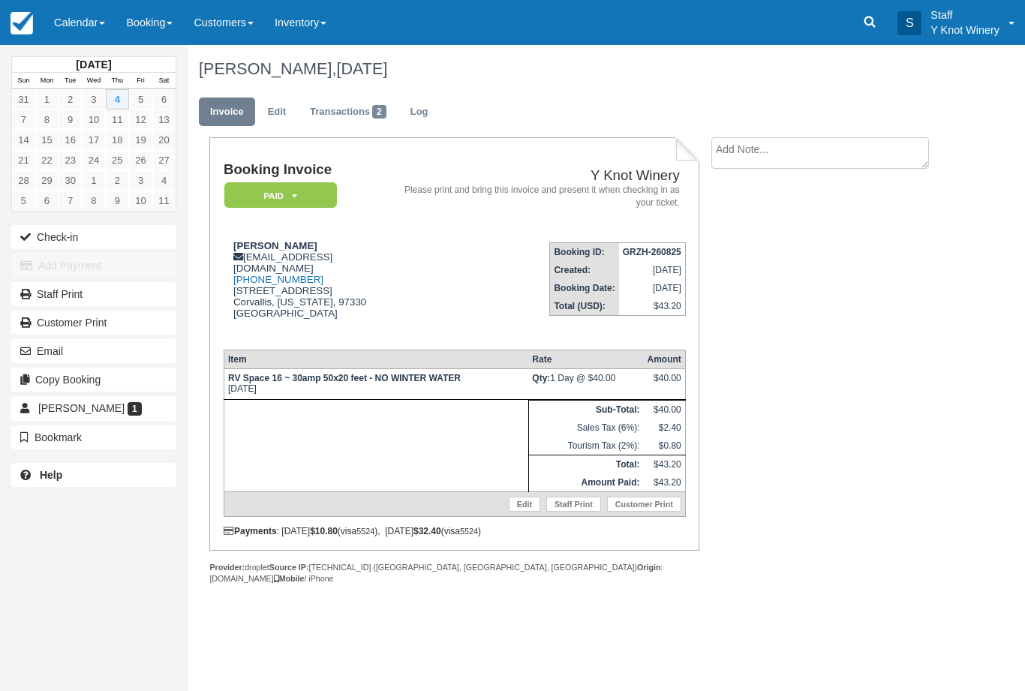
click at [281, 113] on link "Edit" at bounding box center [277, 112] width 41 height 29
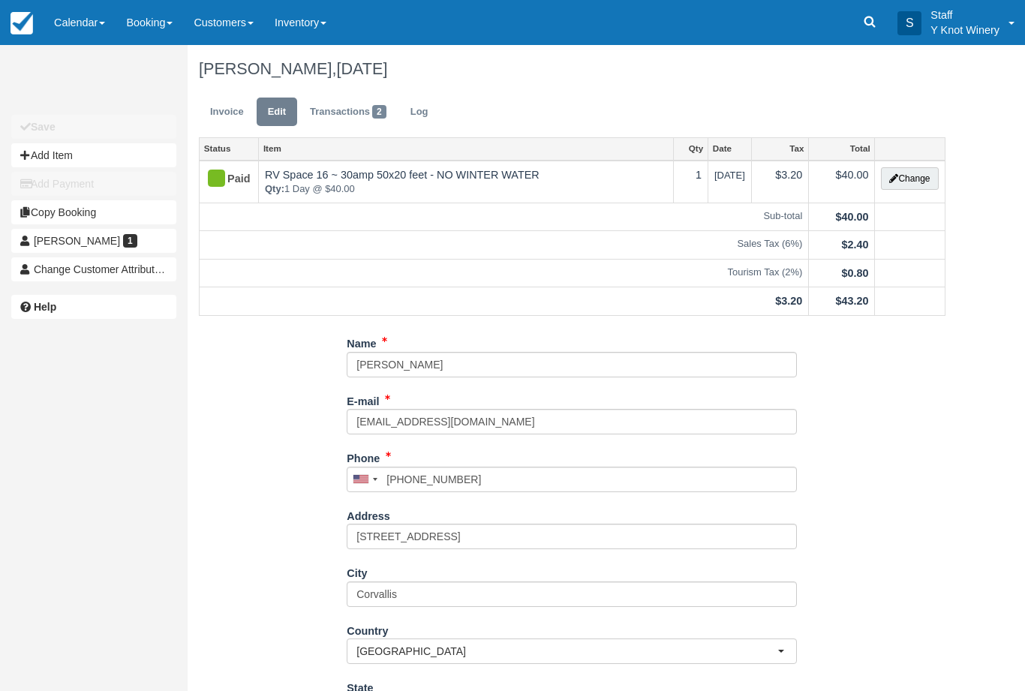
click at [917, 179] on button "Change" at bounding box center [909, 178] width 57 height 23
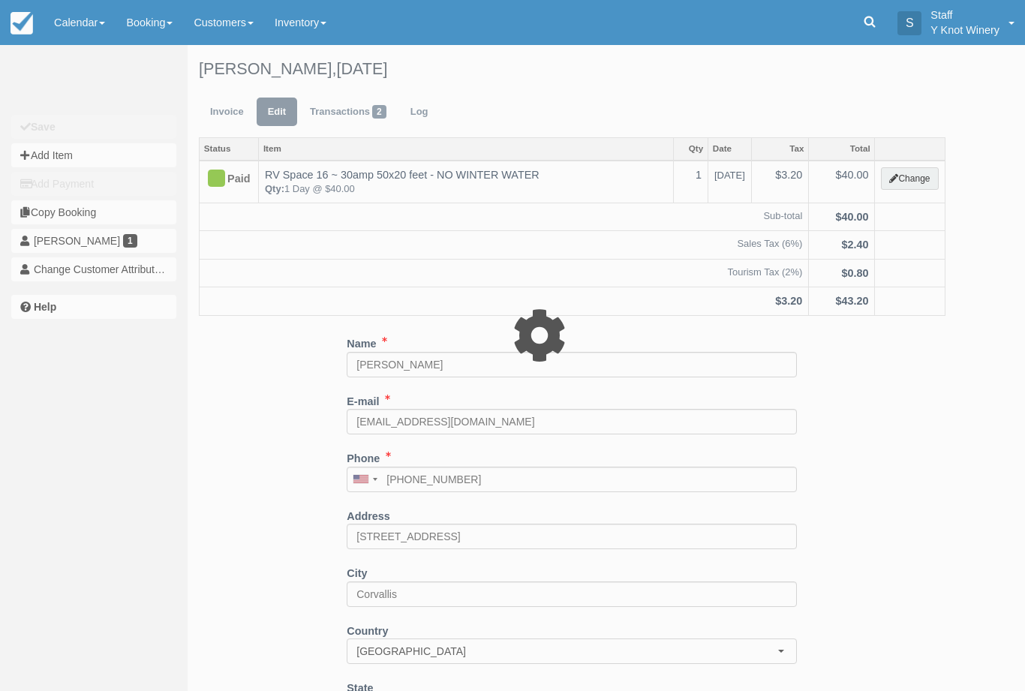
type input "40.00"
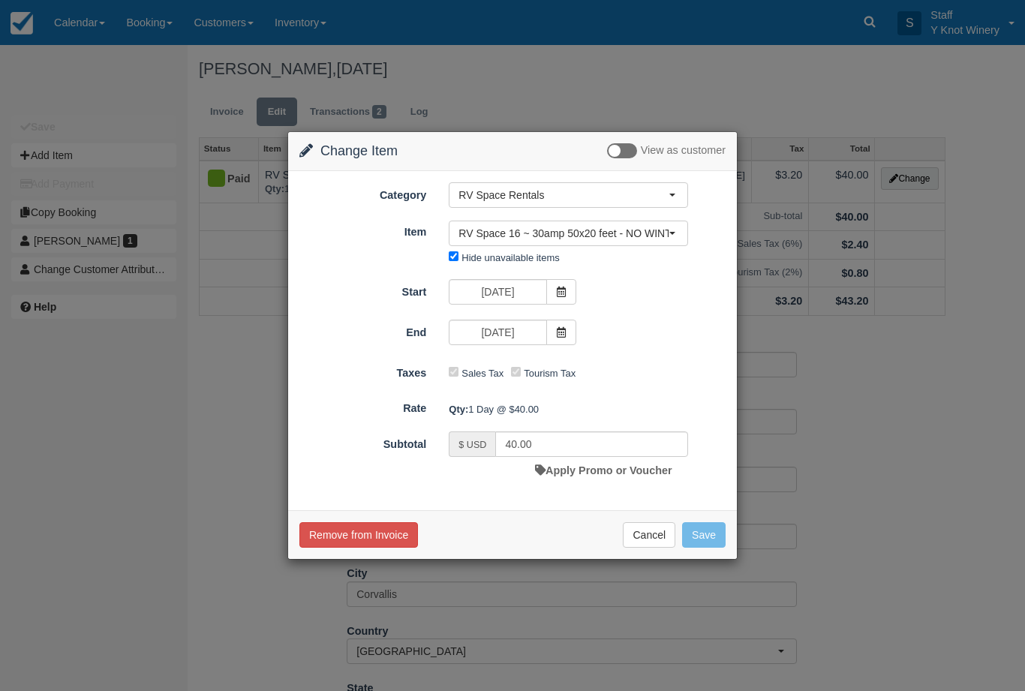
click at [606, 464] on link "Apply Promo or Voucher" at bounding box center [603, 470] width 137 height 12
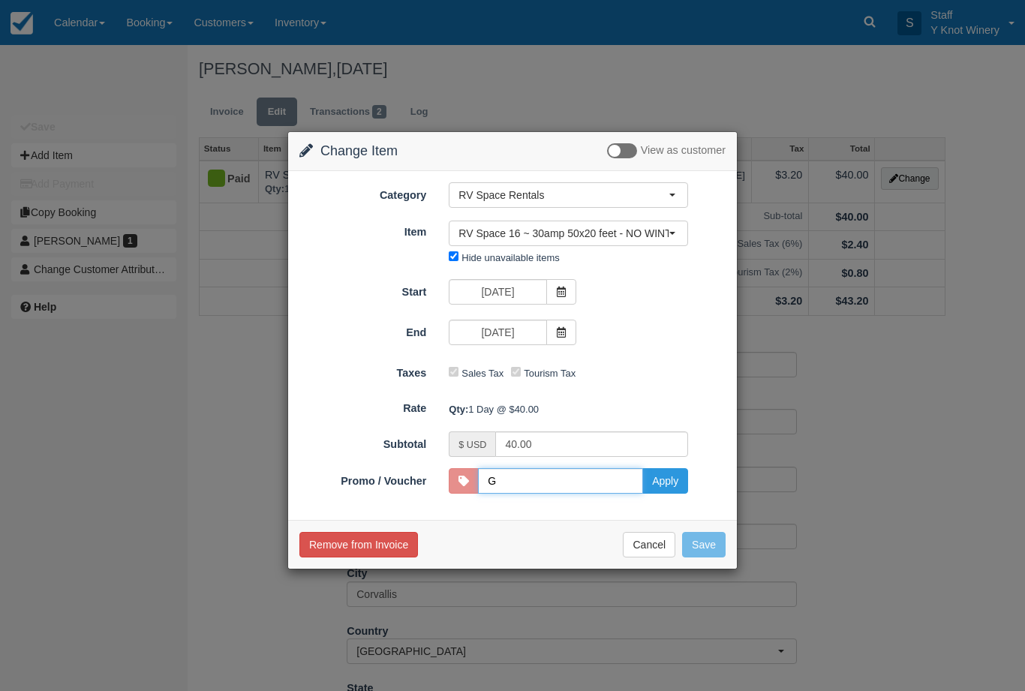
type input "GSAM"
click at [674, 228] on button "RV Space 16 ~ 30amp 50x20 feet - NO WINTER WATER" at bounding box center [568, 234] width 239 height 26
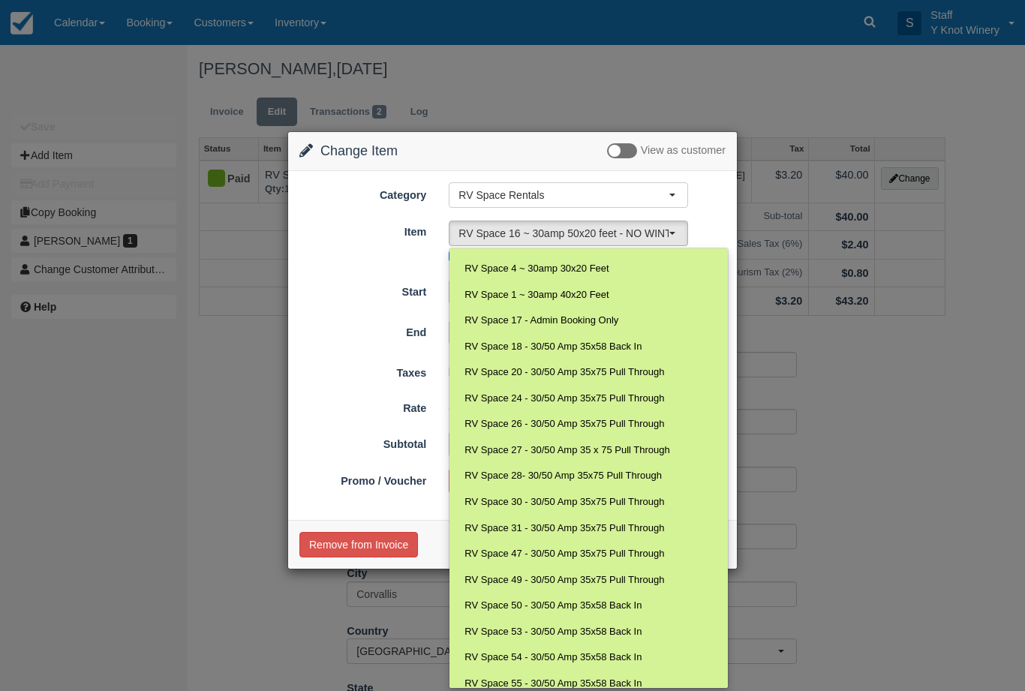
scroll to position [147, 0]
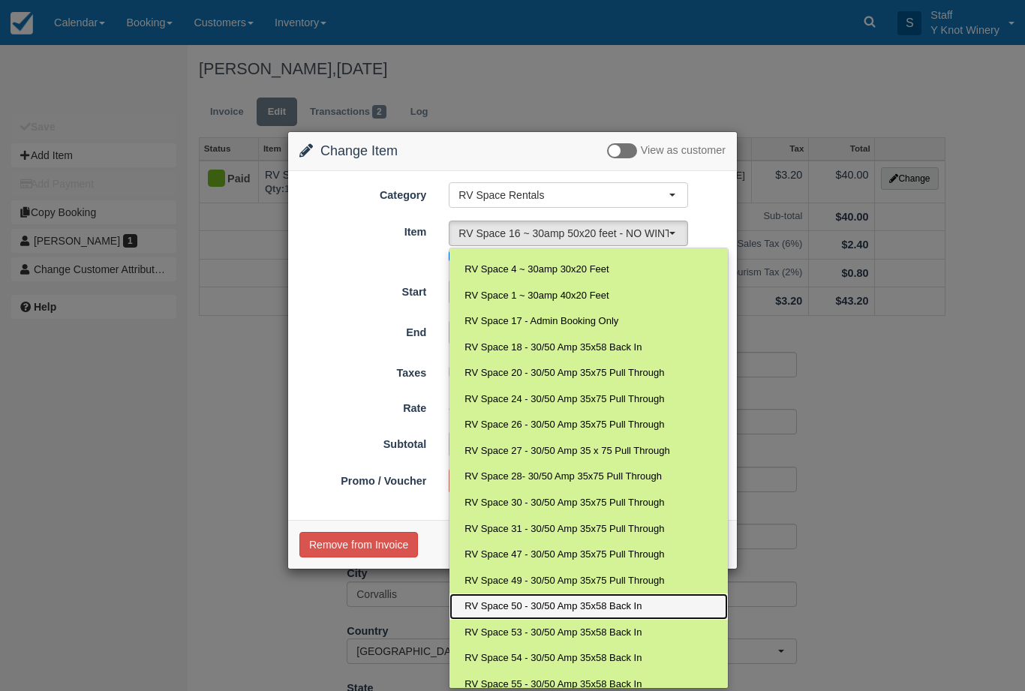
click at [609, 600] on span "RV Space 50 - 30/50 Amp 35x58 Back In" at bounding box center [552, 607] width 177 height 14
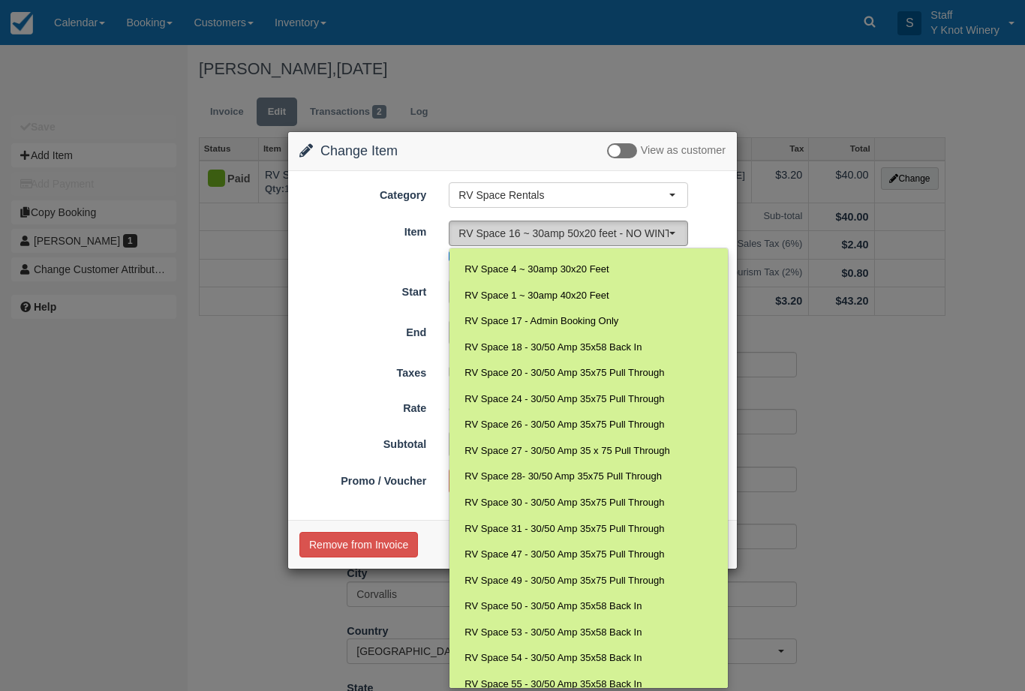
select select "102"
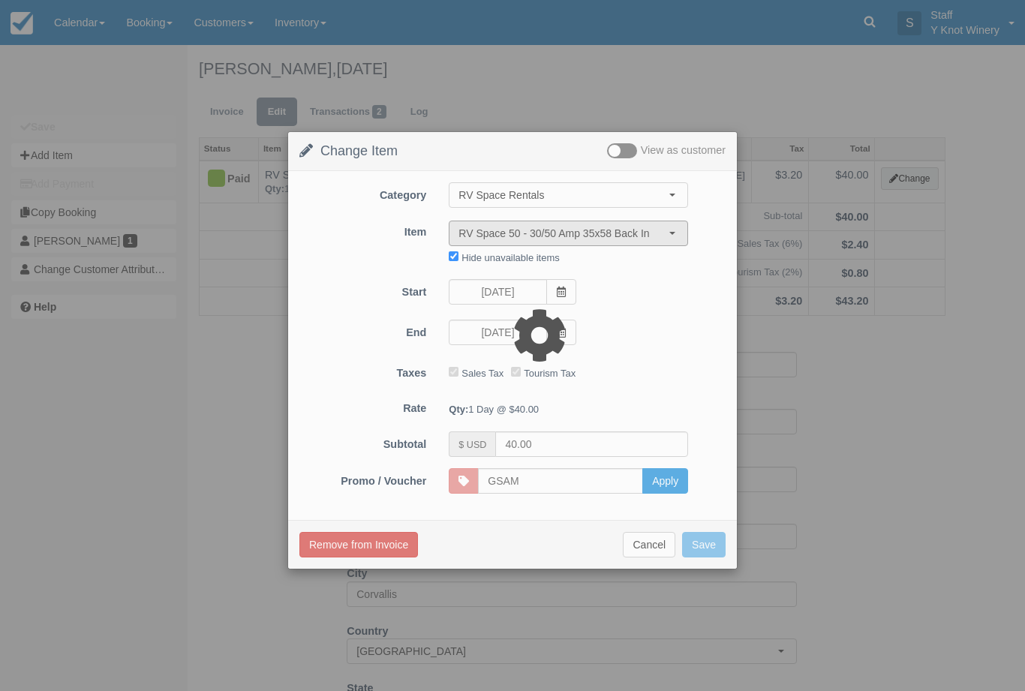
type input "45.00"
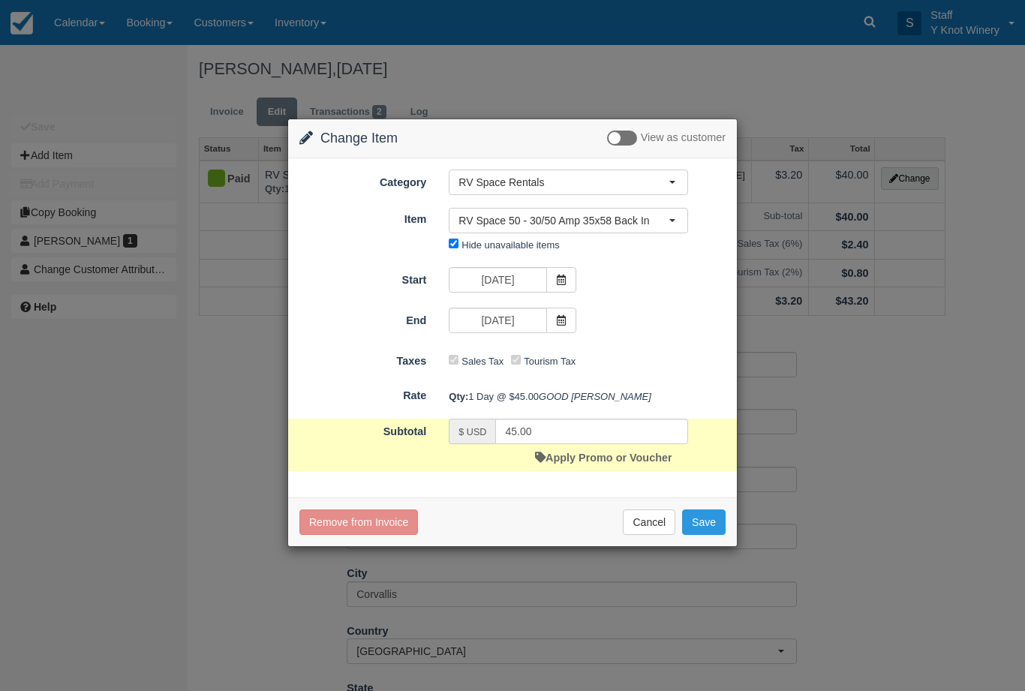
click at [712, 535] on button "Save" at bounding box center [704, 522] width 44 height 26
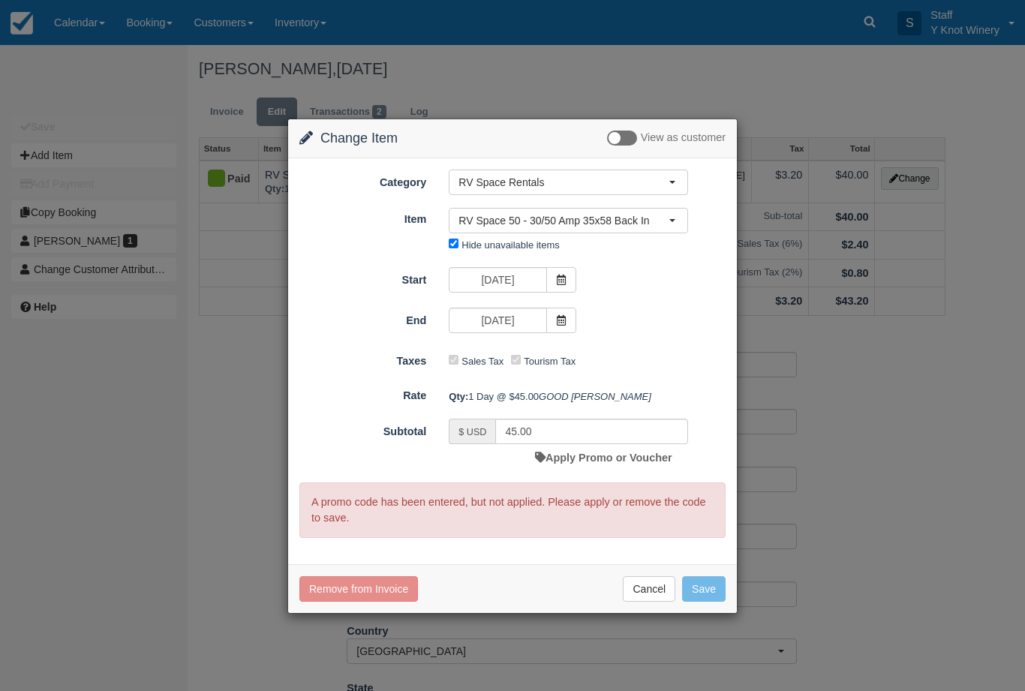
click at [638, 464] on link "Apply Promo or Voucher" at bounding box center [603, 458] width 137 height 12
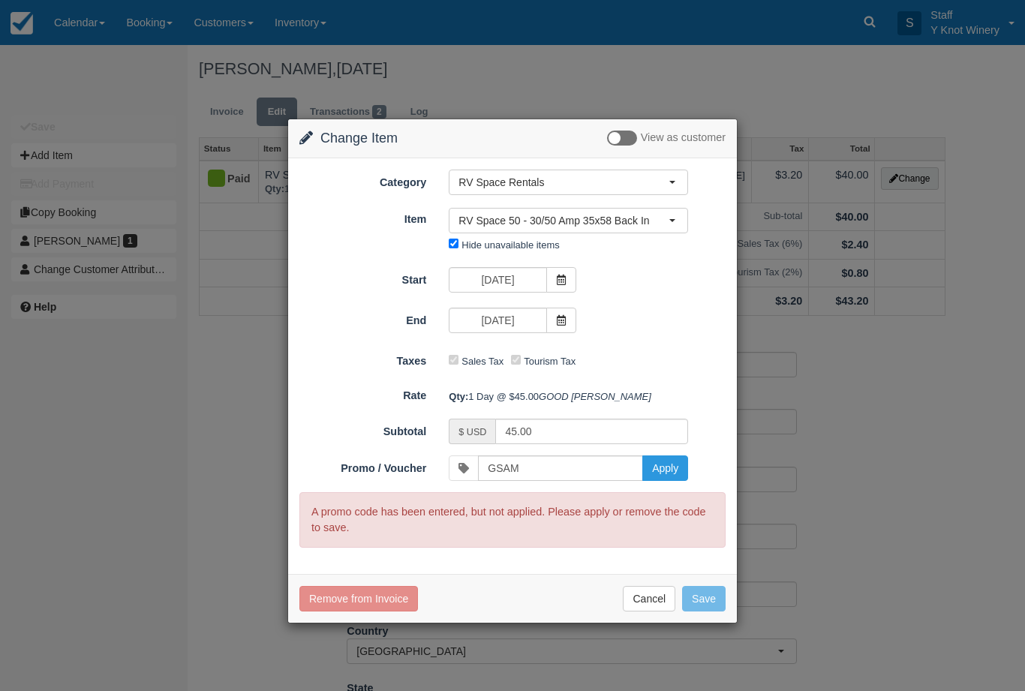
click at [664, 481] on button "Apply" at bounding box center [665, 468] width 46 height 26
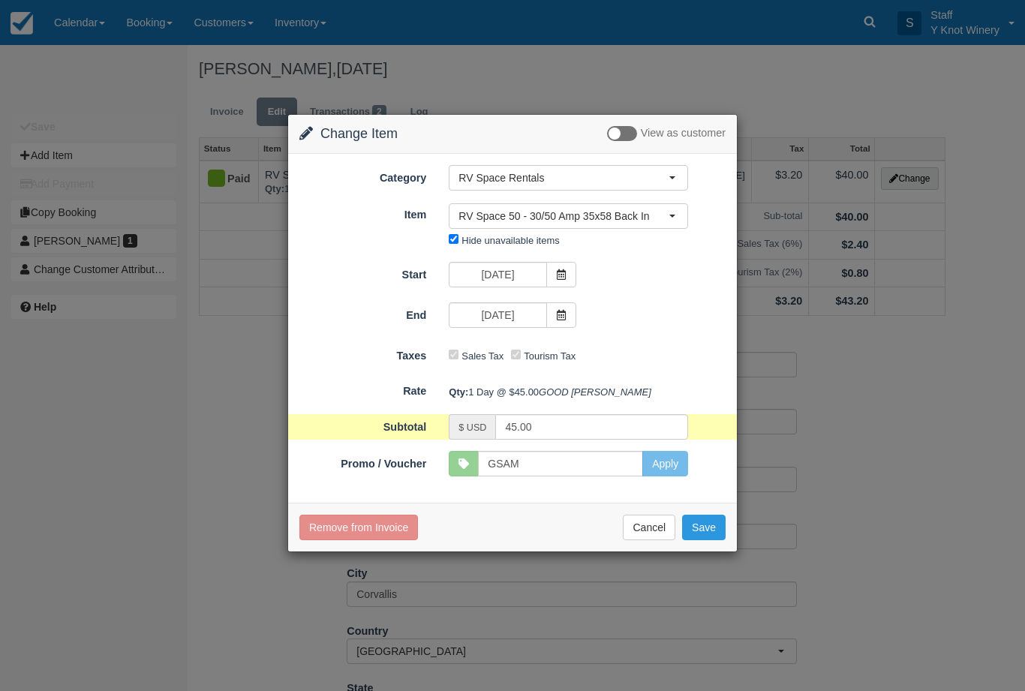
click at [701, 540] on button "Save" at bounding box center [704, 528] width 44 height 26
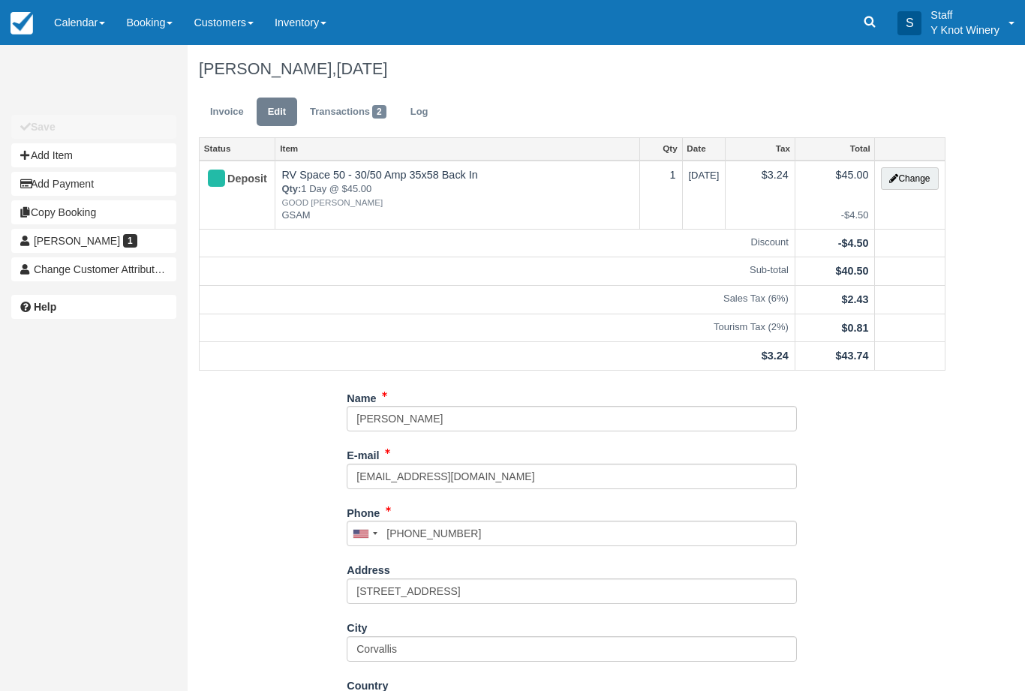
click at [95, 23] on link "Calendar" at bounding box center [80, 22] width 72 height 45
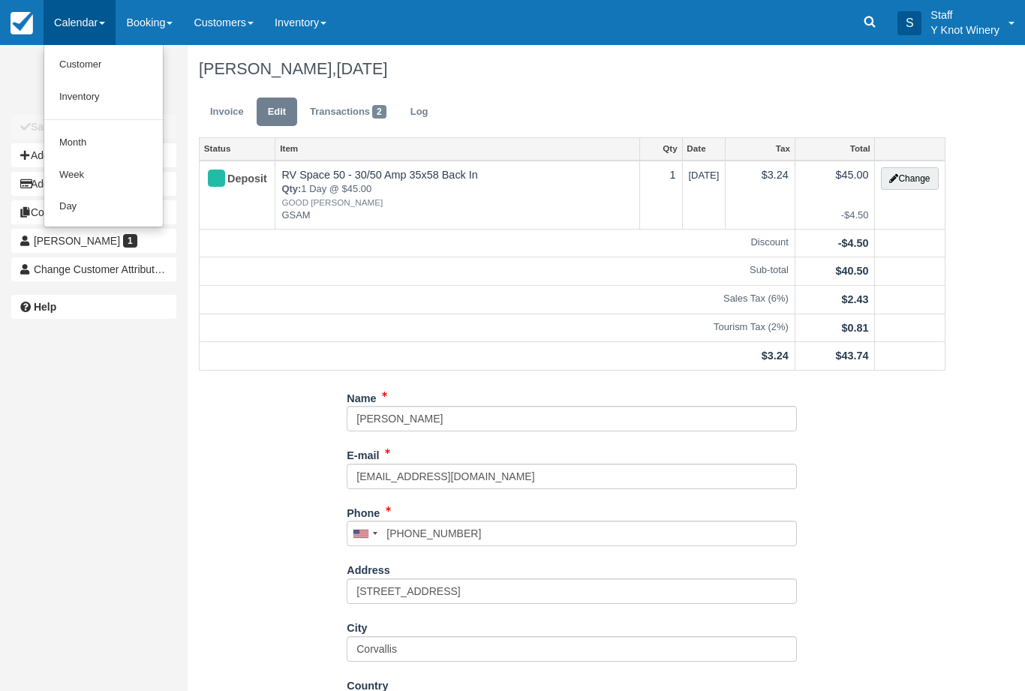
click at [93, 75] on link "Customer" at bounding box center [103, 65] width 119 height 32
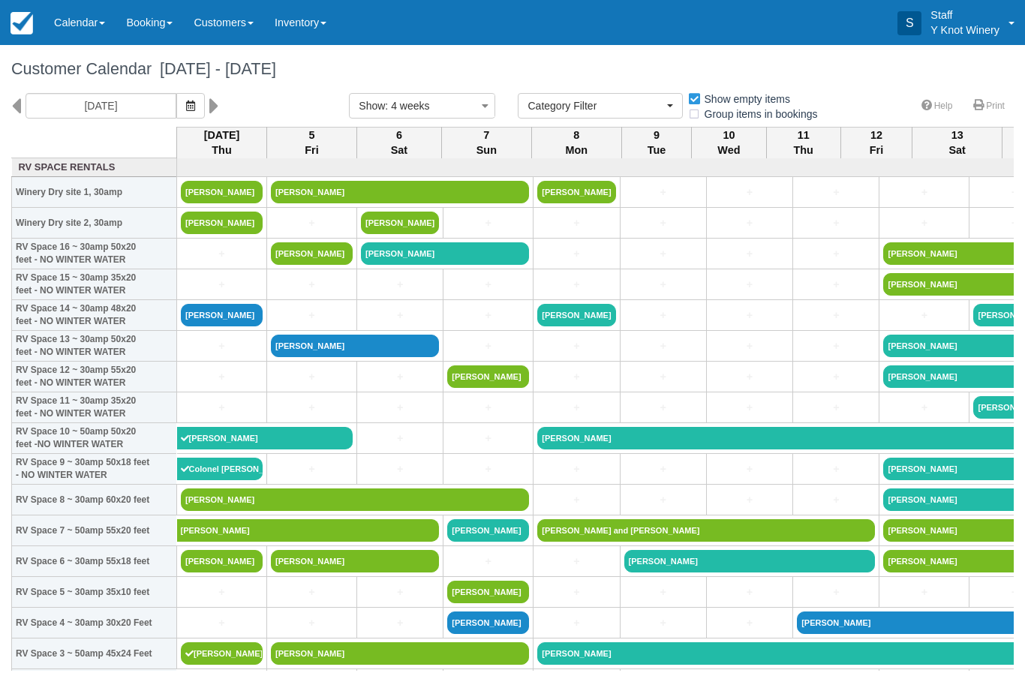
select select
click at [314, 265] on link "[PERSON_NAME]" at bounding box center [312, 253] width 82 height 23
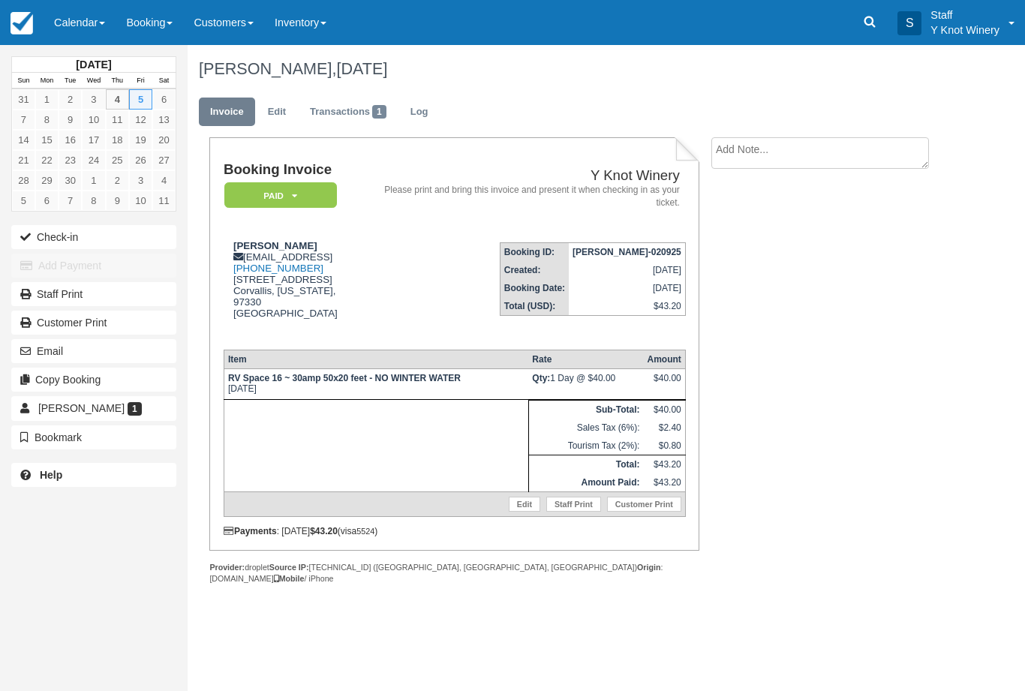
click at [280, 107] on link "Edit" at bounding box center [277, 112] width 41 height 29
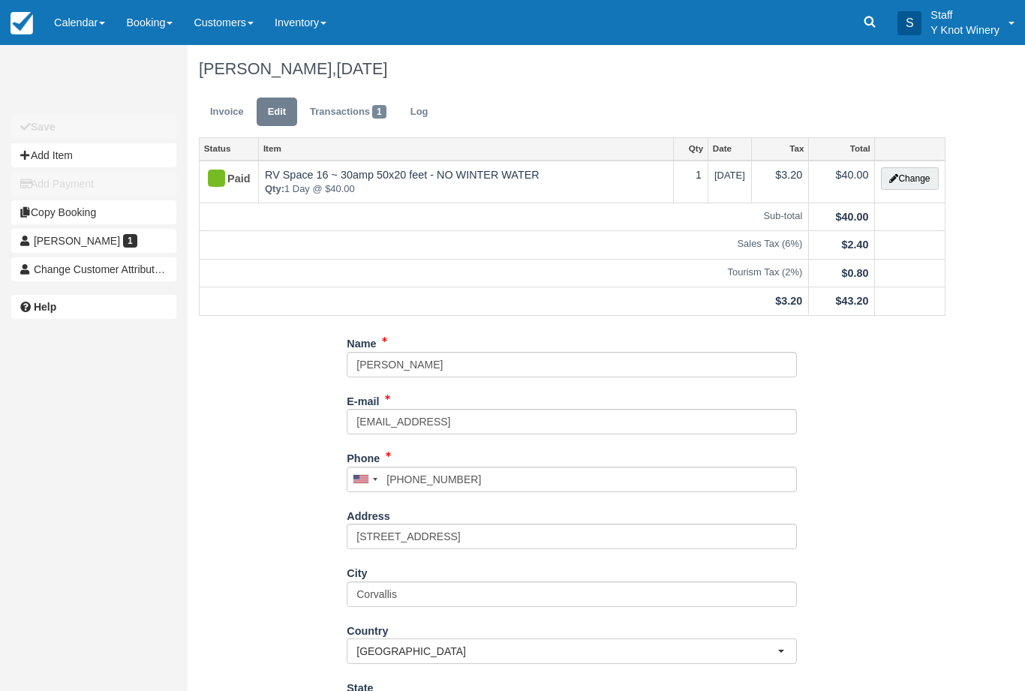
click at [912, 174] on button "Change" at bounding box center [909, 178] width 57 height 23
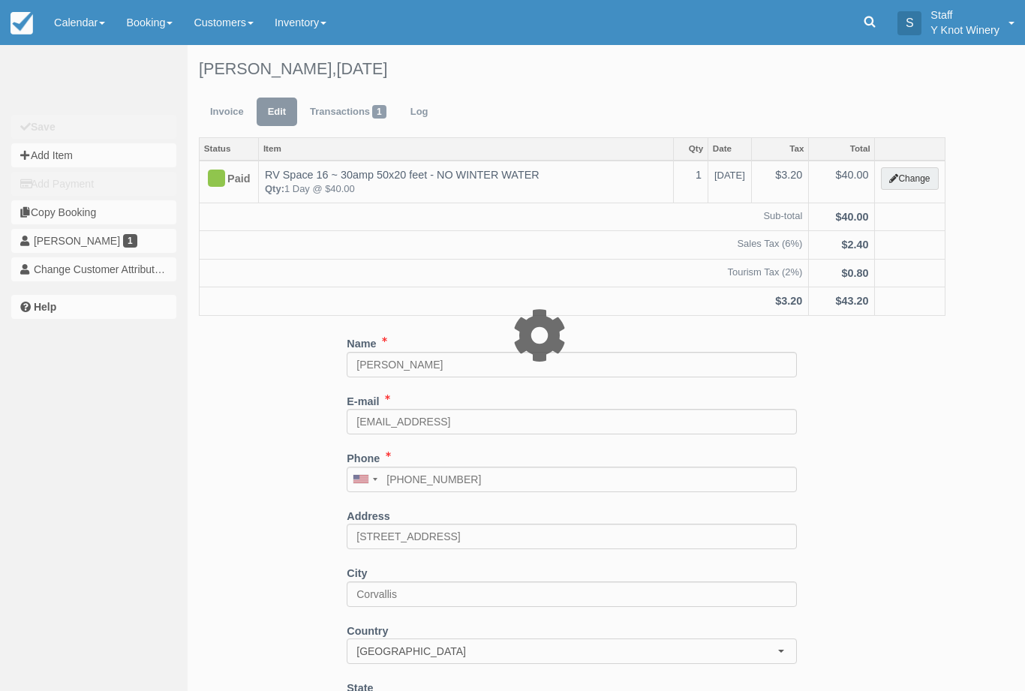
type input "40.00"
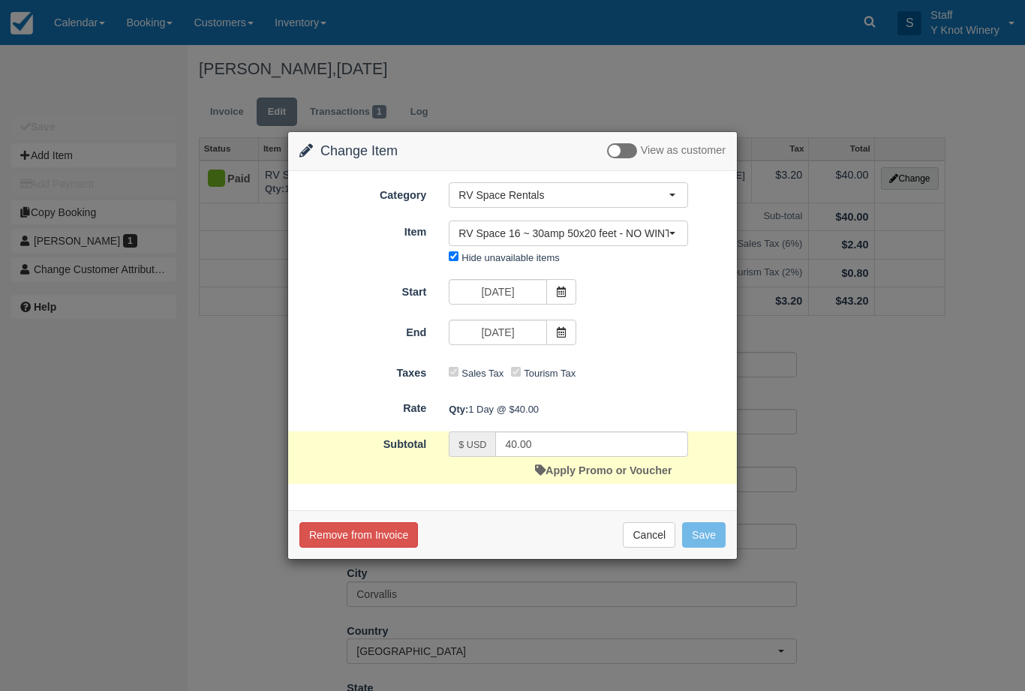
click at [672, 230] on button "RV Space 16 ~ 30amp 50x20 feet - NO WINTER WATER" at bounding box center [568, 234] width 239 height 26
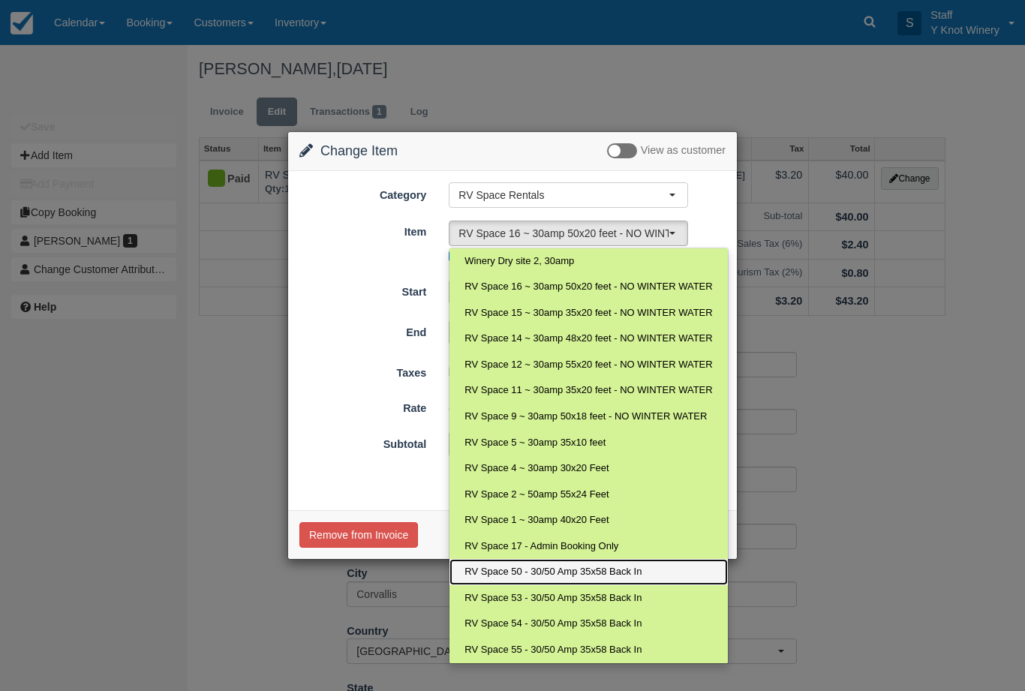
click at [645, 563] on link "RV Space 50 - 30/50 Amp 35x58 Back In" at bounding box center [588, 572] width 278 height 26
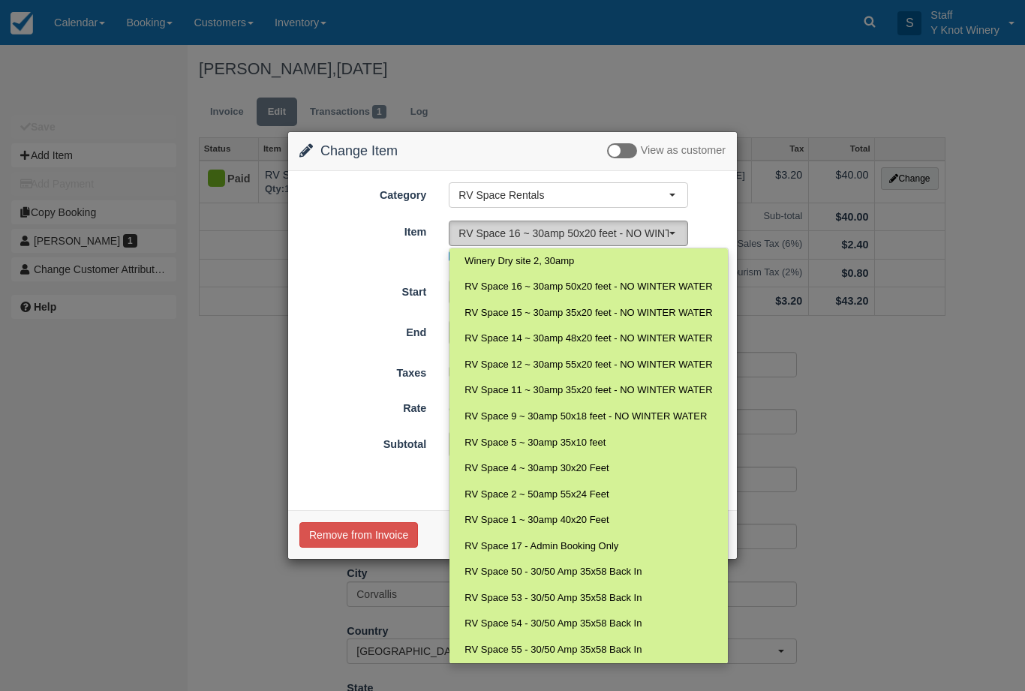
select select "102"
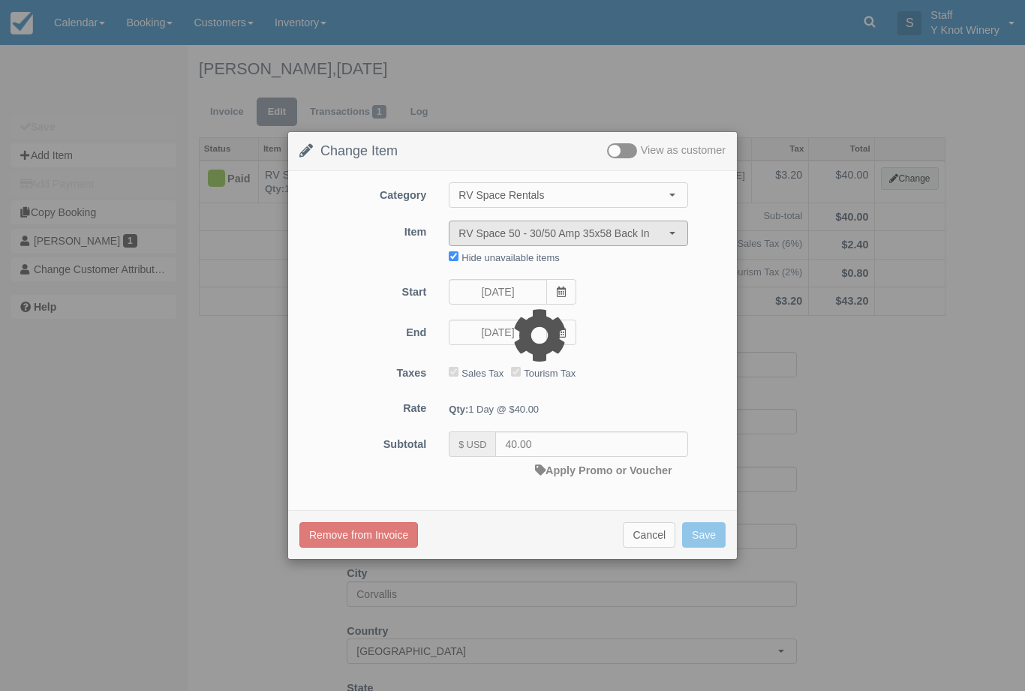
type input "45.00"
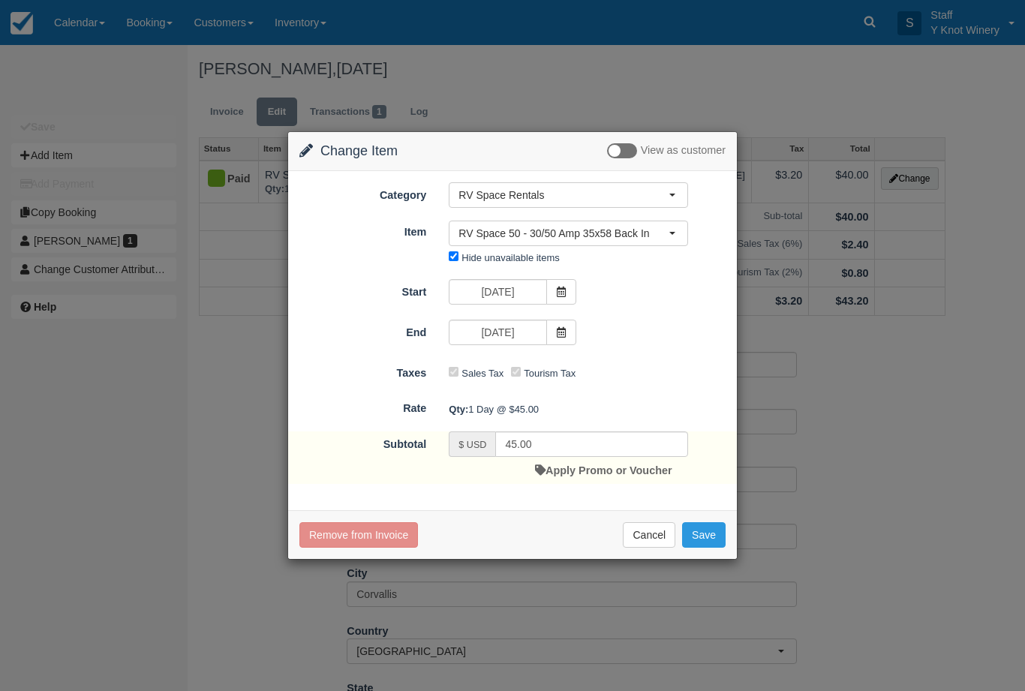
click at [619, 467] on link "Apply Promo or Voucher" at bounding box center [603, 470] width 137 height 12
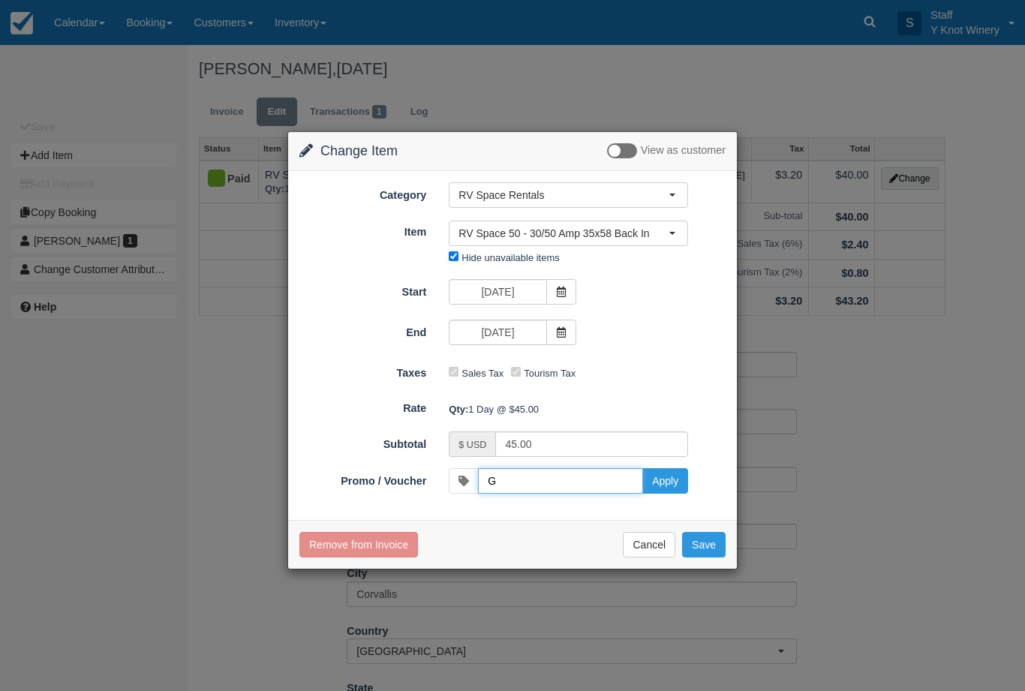
type input "GSAM"
click at [675, 482] on button "Apply" at bounding box center [665, 481] width 46 height 26
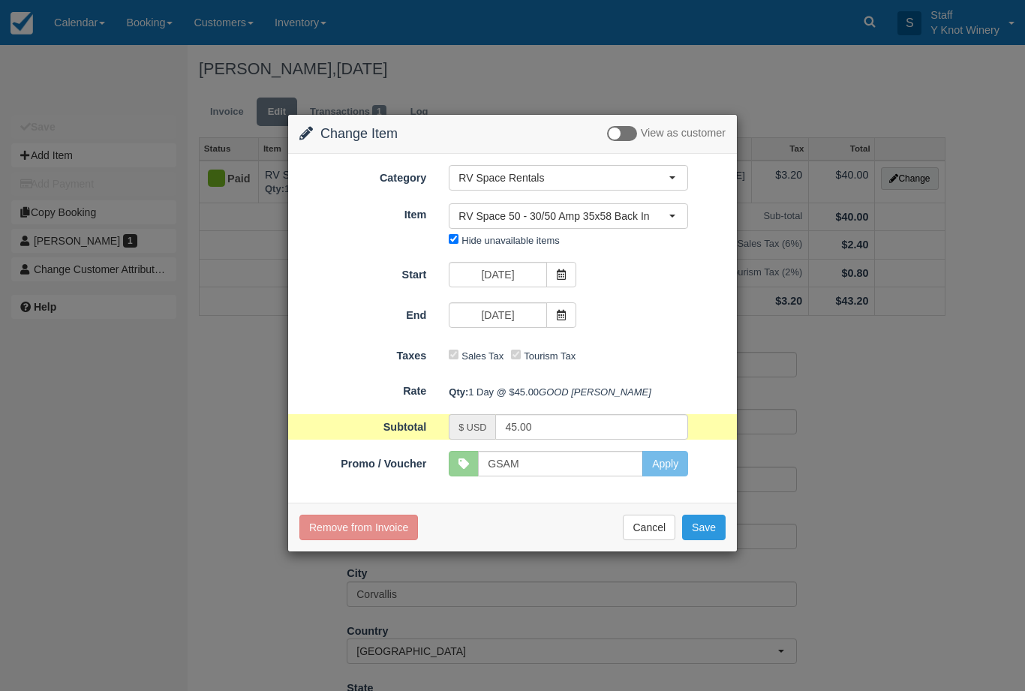
click at [708, 540] on button "Save" at bounding box center [704, 528] width 44 height 26
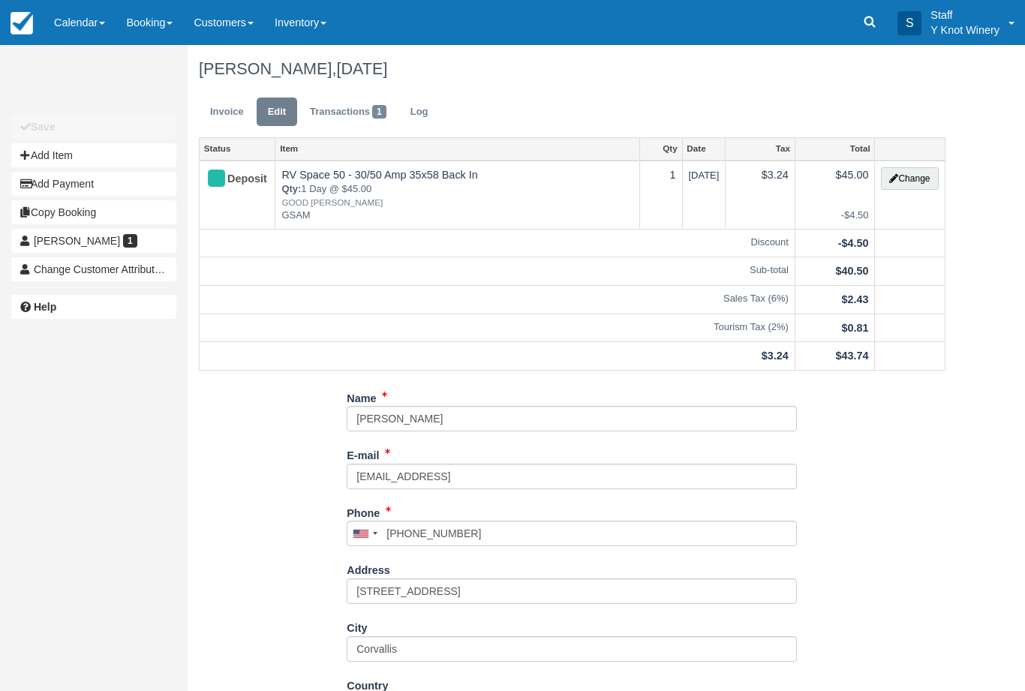
click at [219, 109] on link "Invoice" at bounding box center [227, 112] width 56 height 29
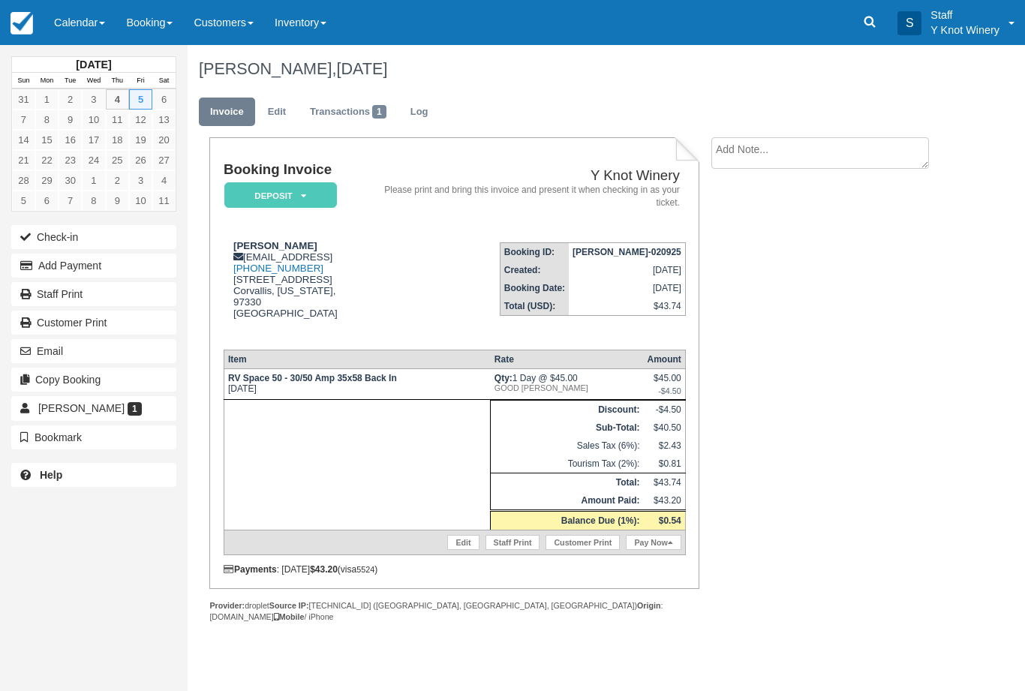
click at [68, 234] on button "Check-in" at bounding box center [93, 237] width 165 height 24
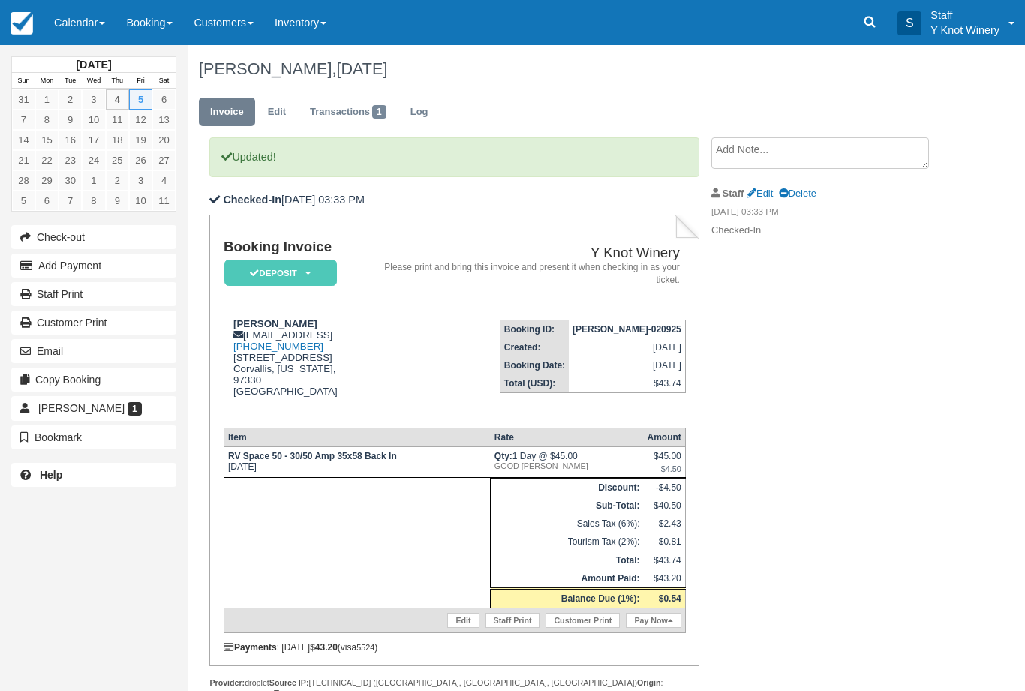
click at [98, 22] on link "Calendar" at bounding box center [80, 22] width 72 height 45
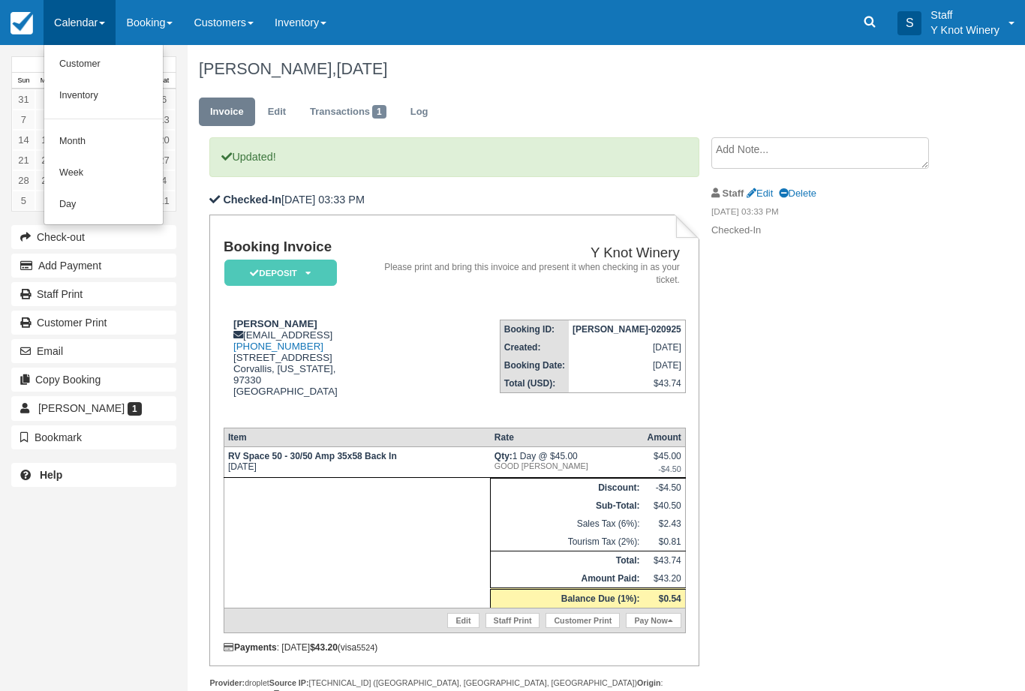
click at [89, 59] on link "Customer" at bounding box center [103, 65] width 119 height 32
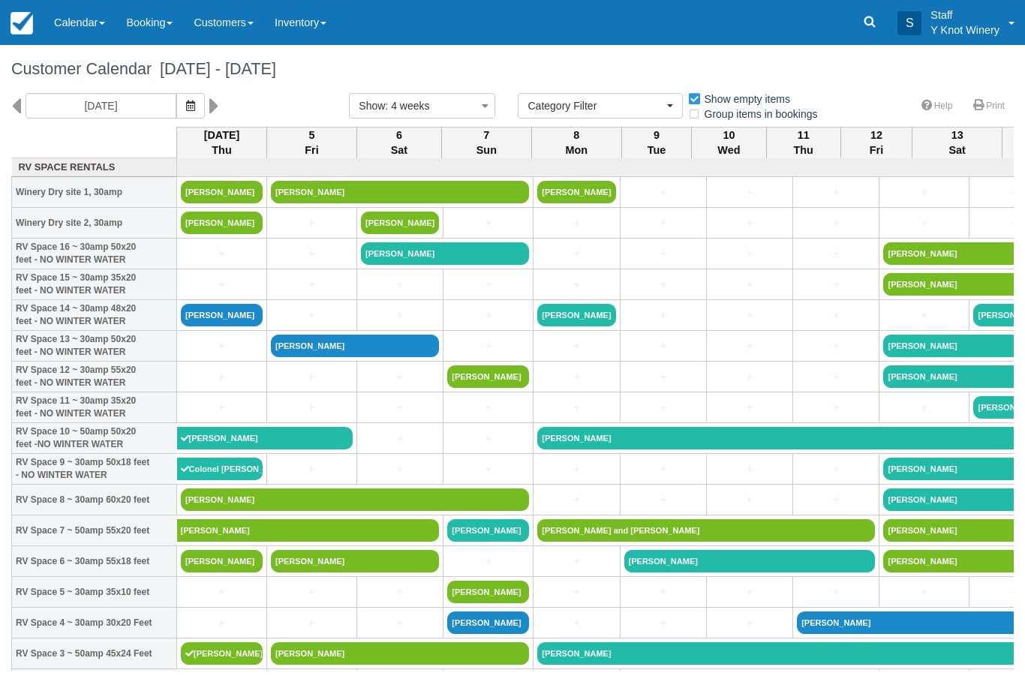
select select
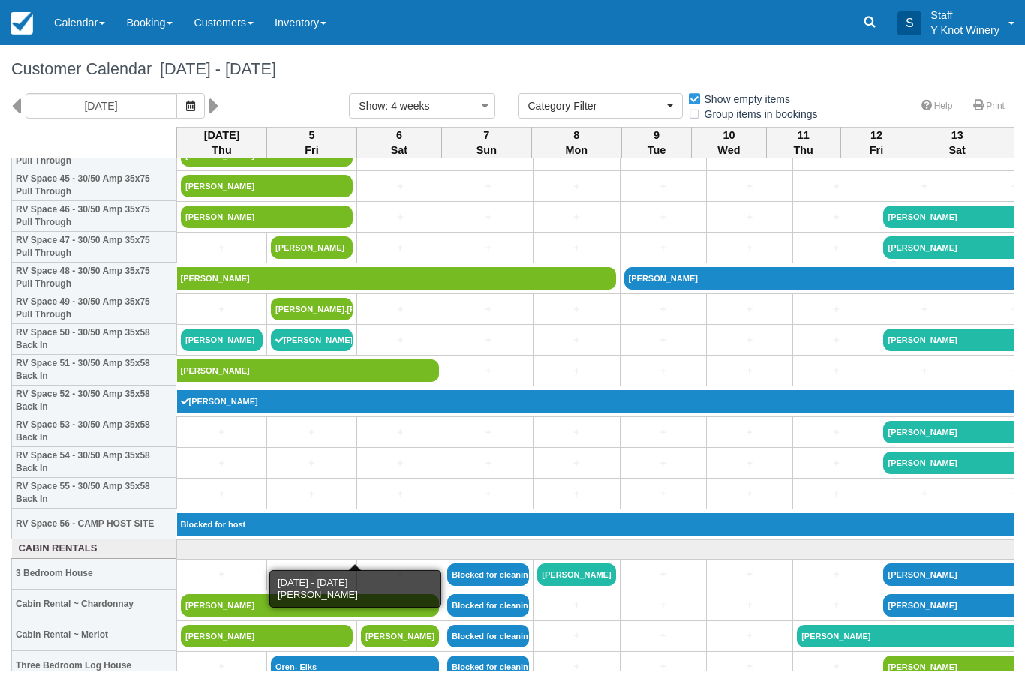
scroll to position [1423, 0]
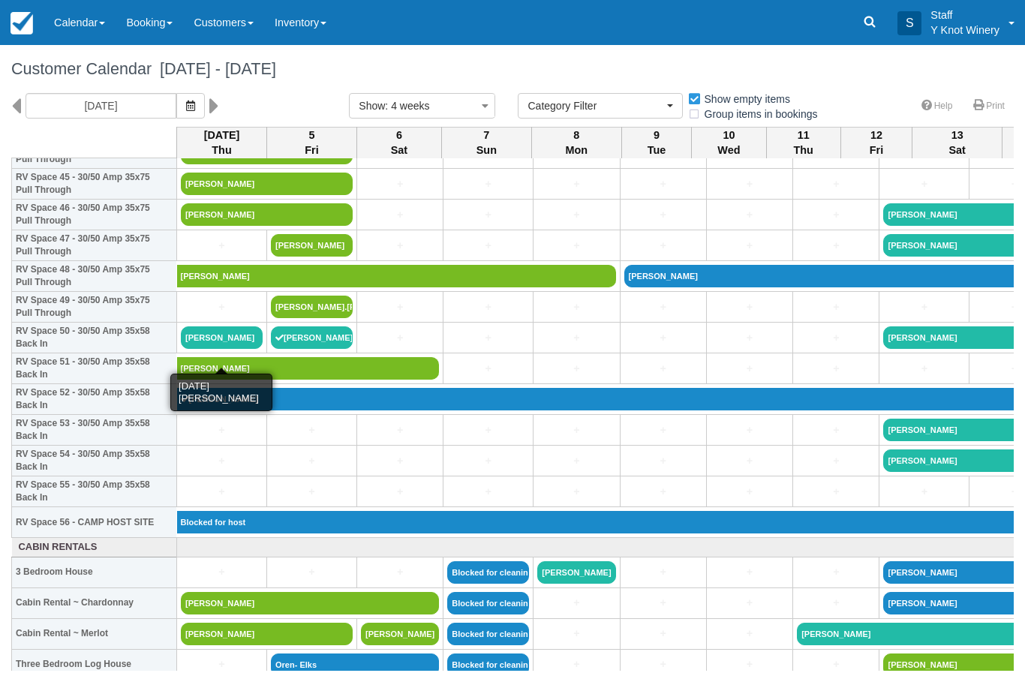
click at [206, 349] on link "[PERSON_NAME]" at bounding box center [222, 337] width 82 height 23
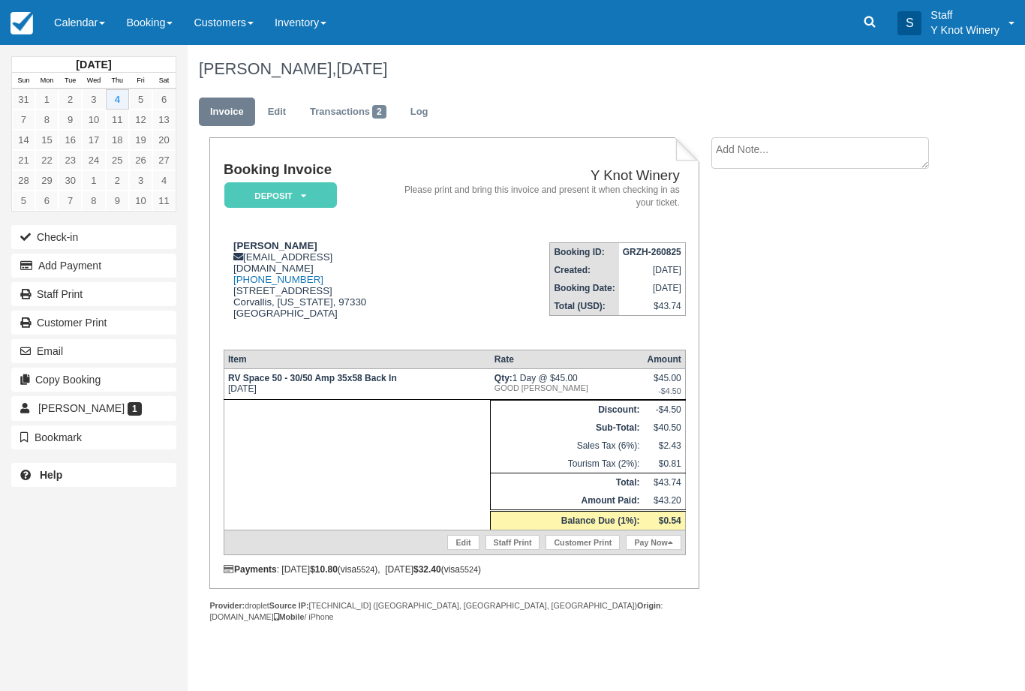
click at [107, 232] on button "Check-in" at bounding box center [93, 237] width 165 height 24
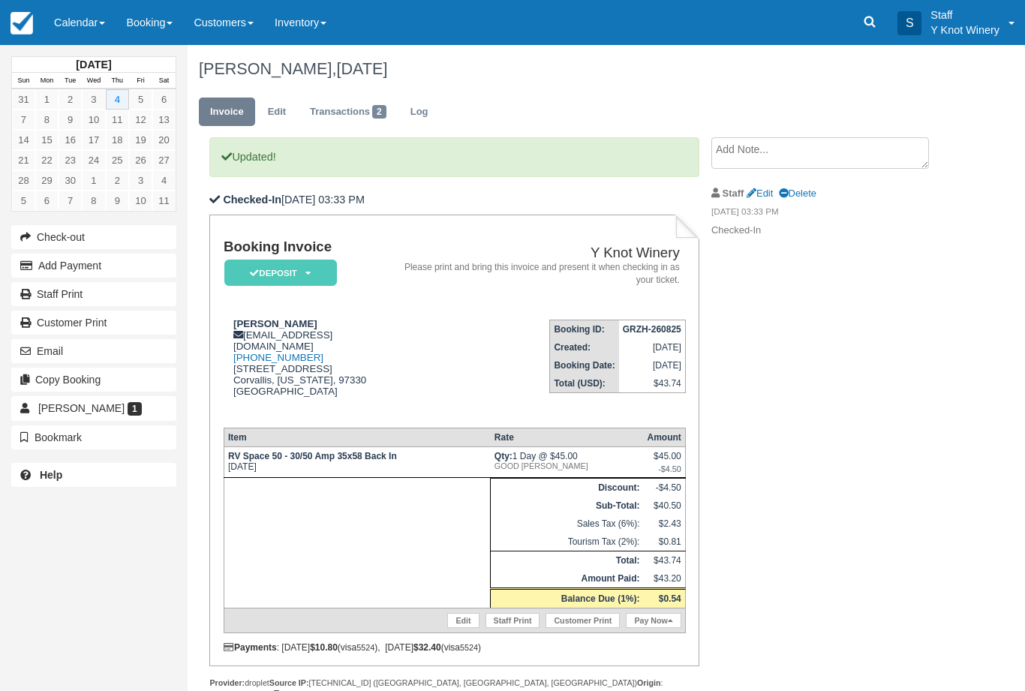
click at [100, 20] on link "Calendar" at bounding box center [80, 22] width 72 height 45
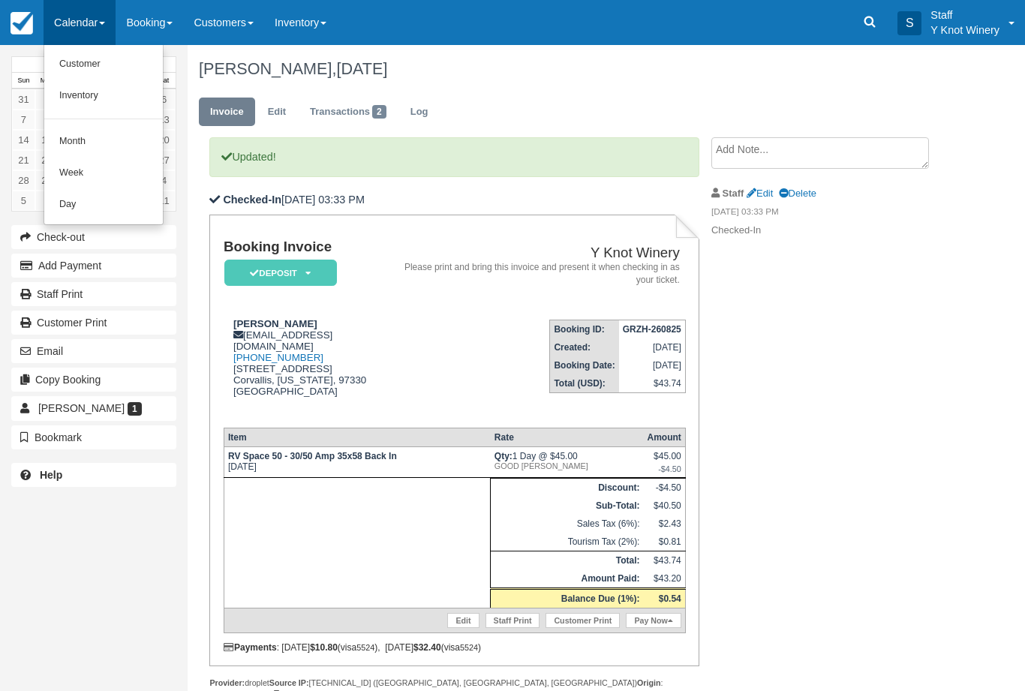
click at [91, 74] on link "Customer" at bounding box center [103, 65] width 119 height 32
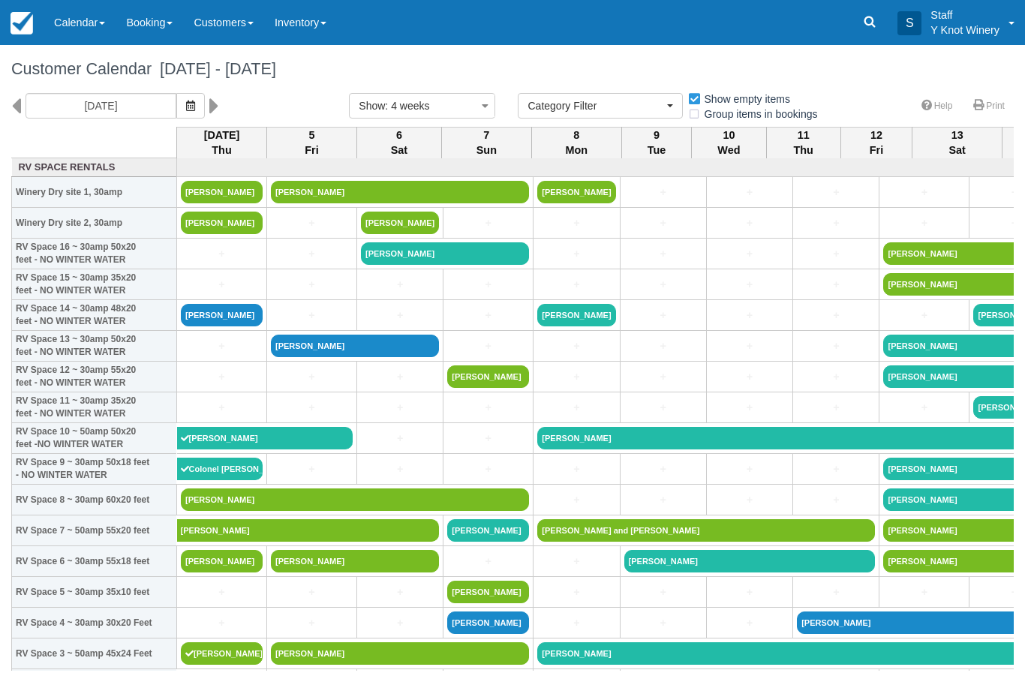
select select
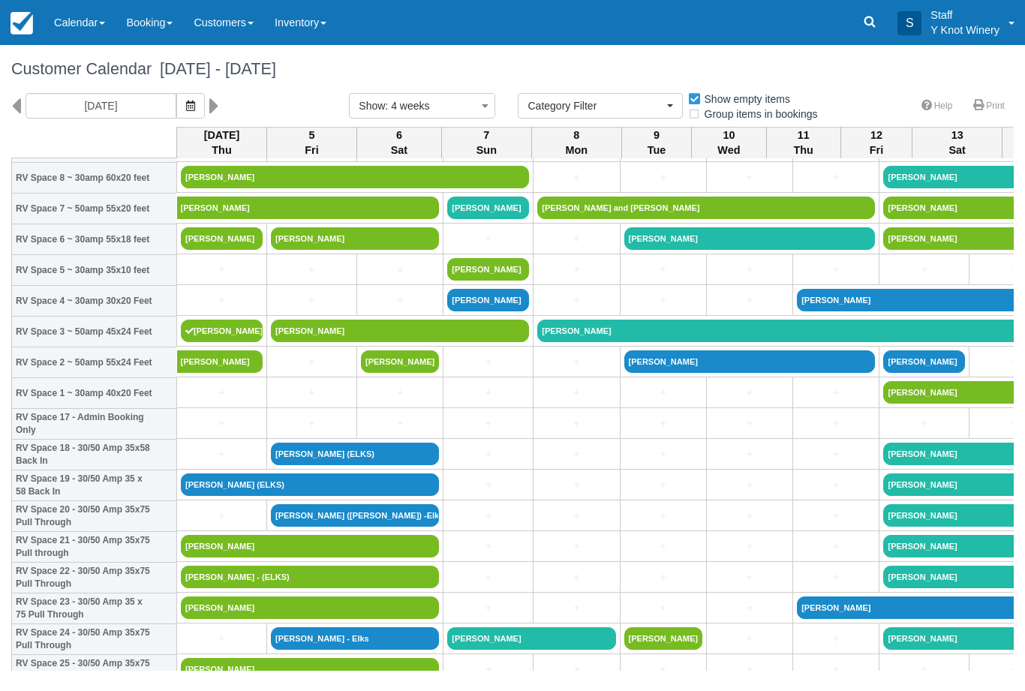
scroll to position [321, 0]
